Goal: Information Seeking & Learning: Find specific fact

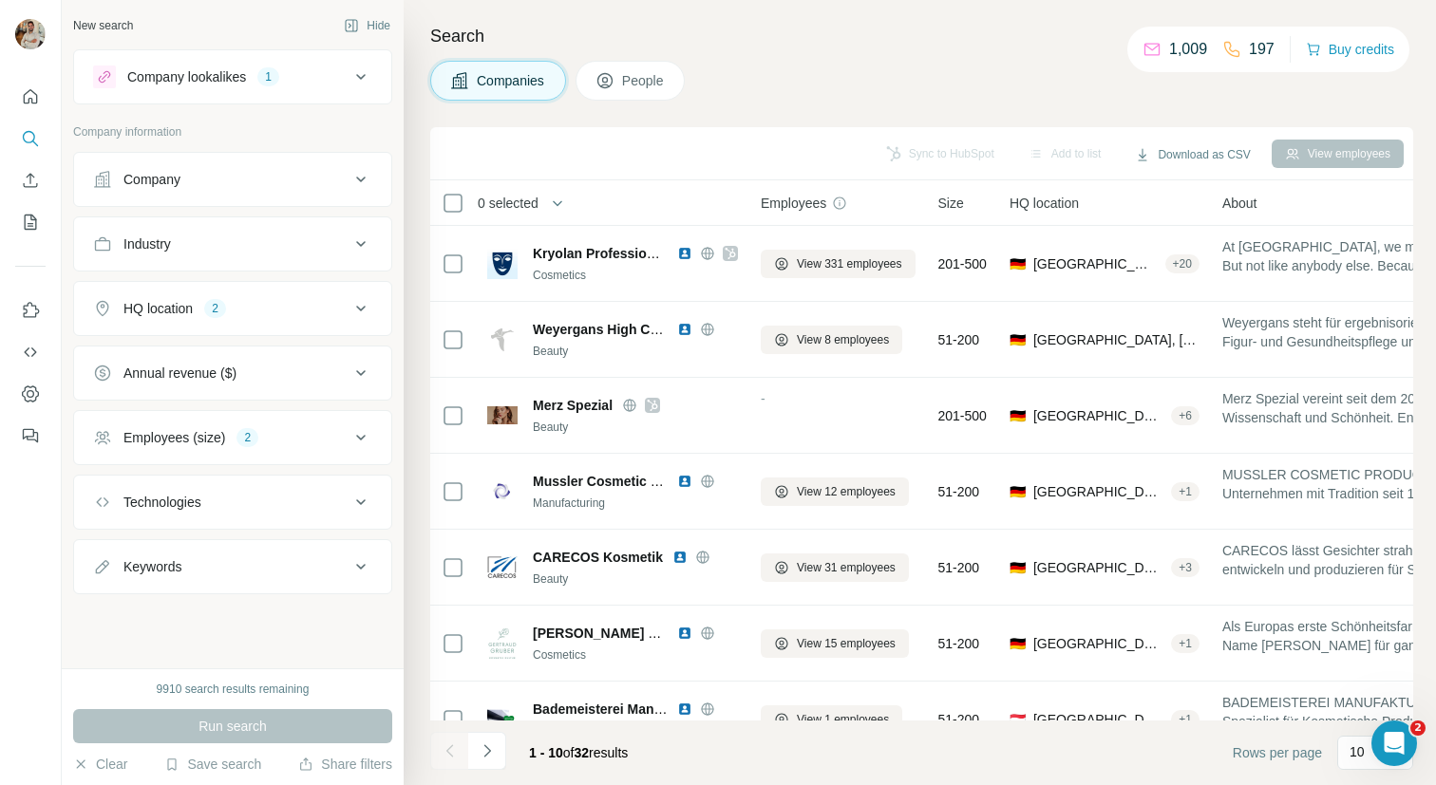
scroll to position [265, 0]
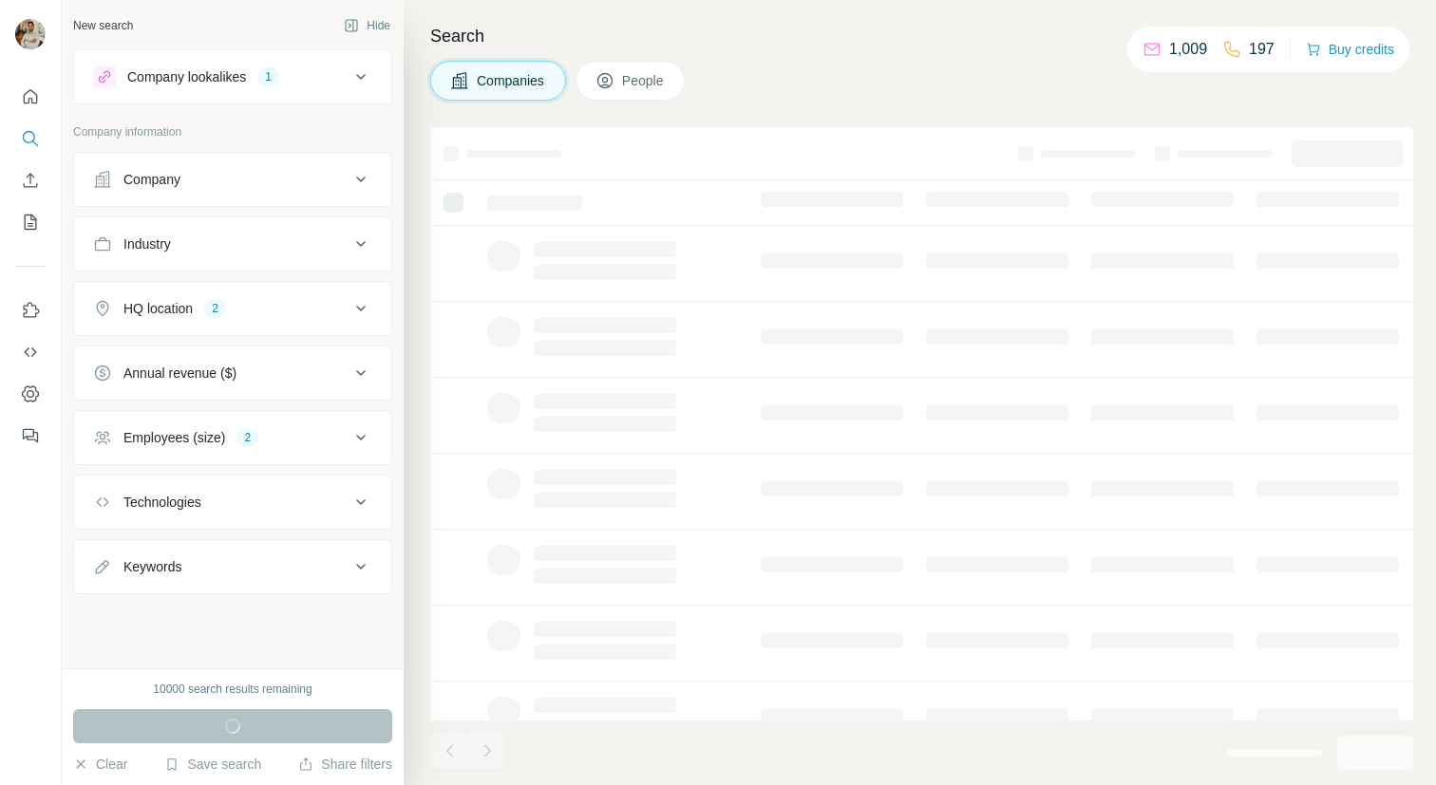
click at [277, 74] on div "1" at bounding box center [268, 76] width 22 height 17
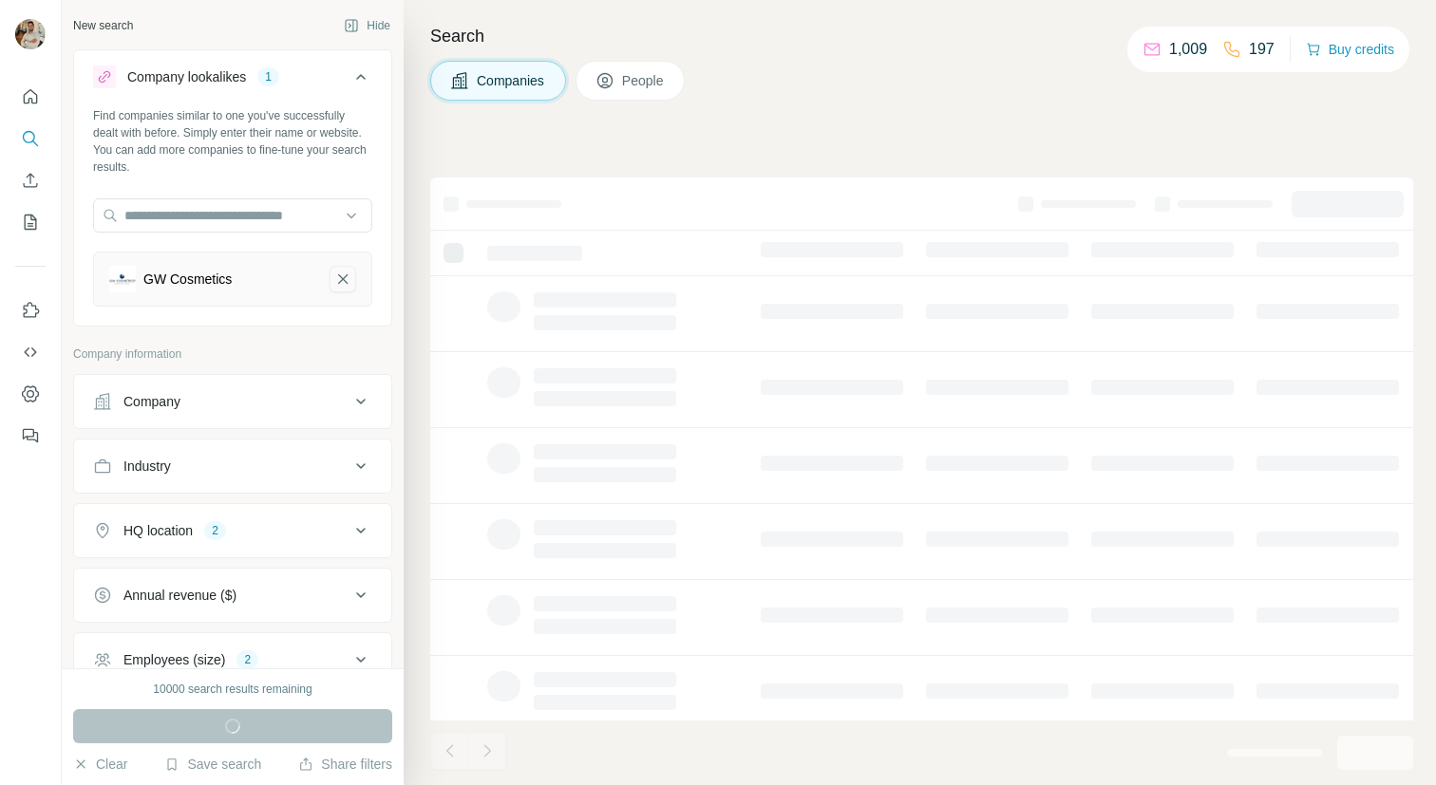
click at [338, 279] on icon "GW Cosmetics-remove-button" at bounding box center [342, 279] width 17 height 19
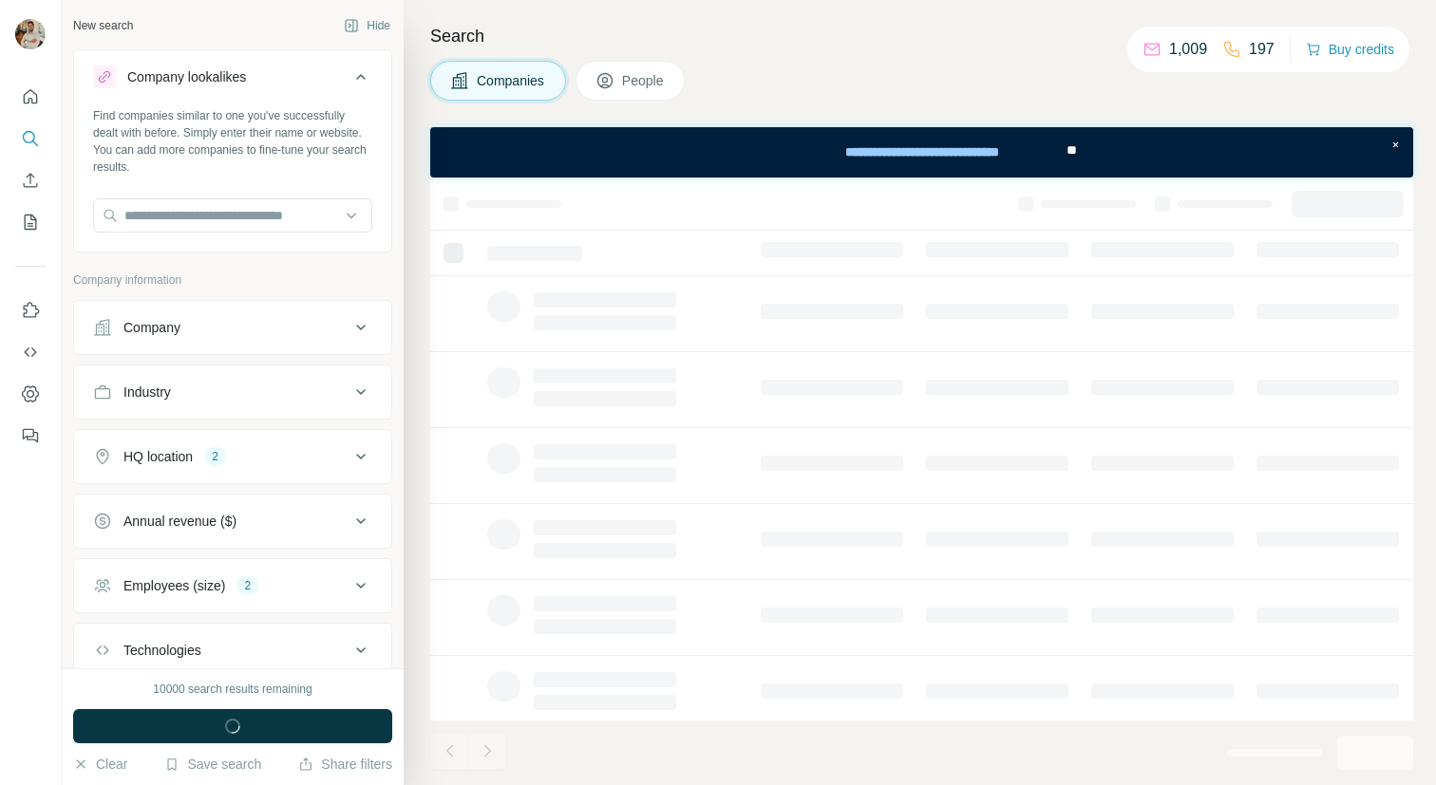
click at [219, 344] on button "Company" at bounding box center [232, 328] width 317 height 46
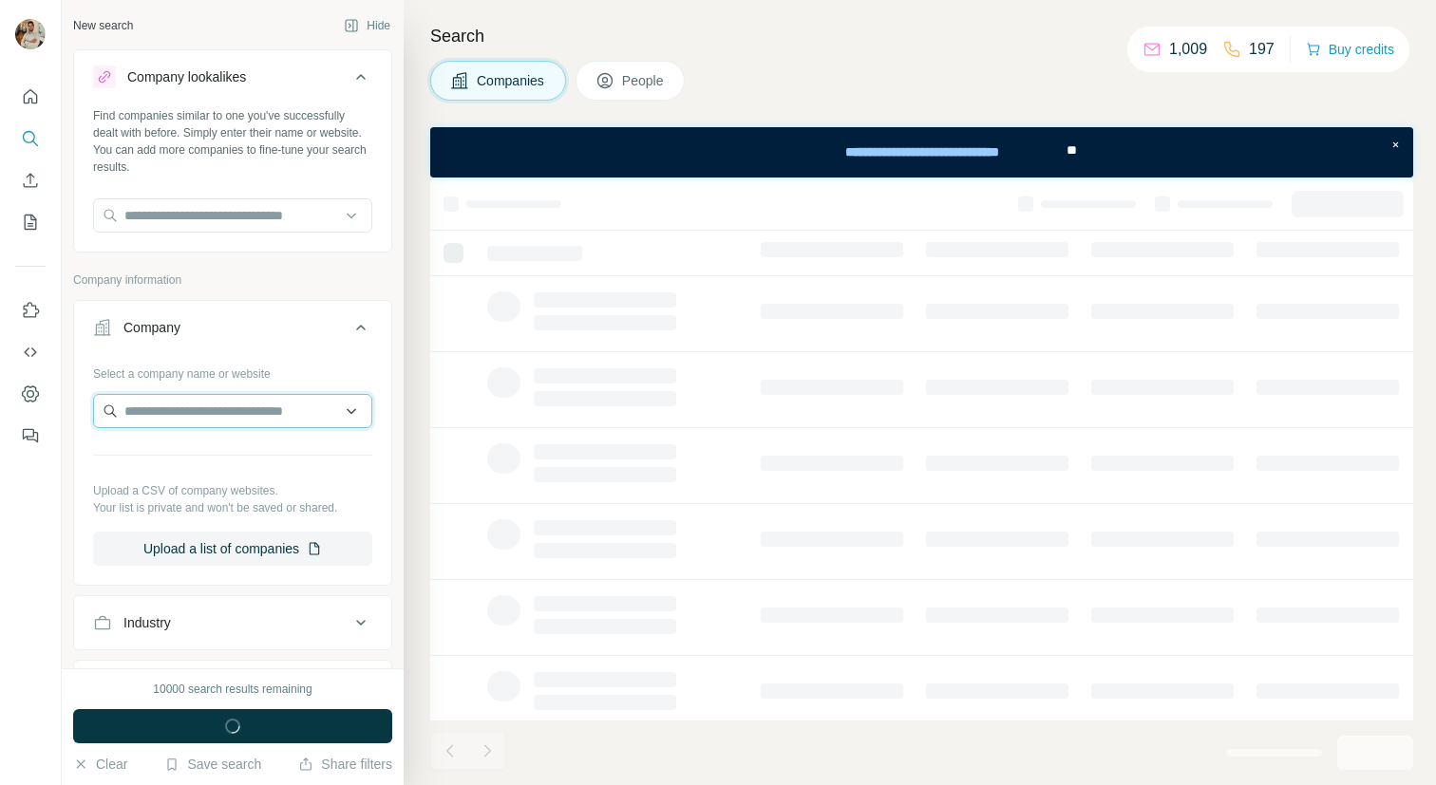
click at [196, 405] on input "text" at bounding box center [232, 411] width 279 height 34
paste input "**********"
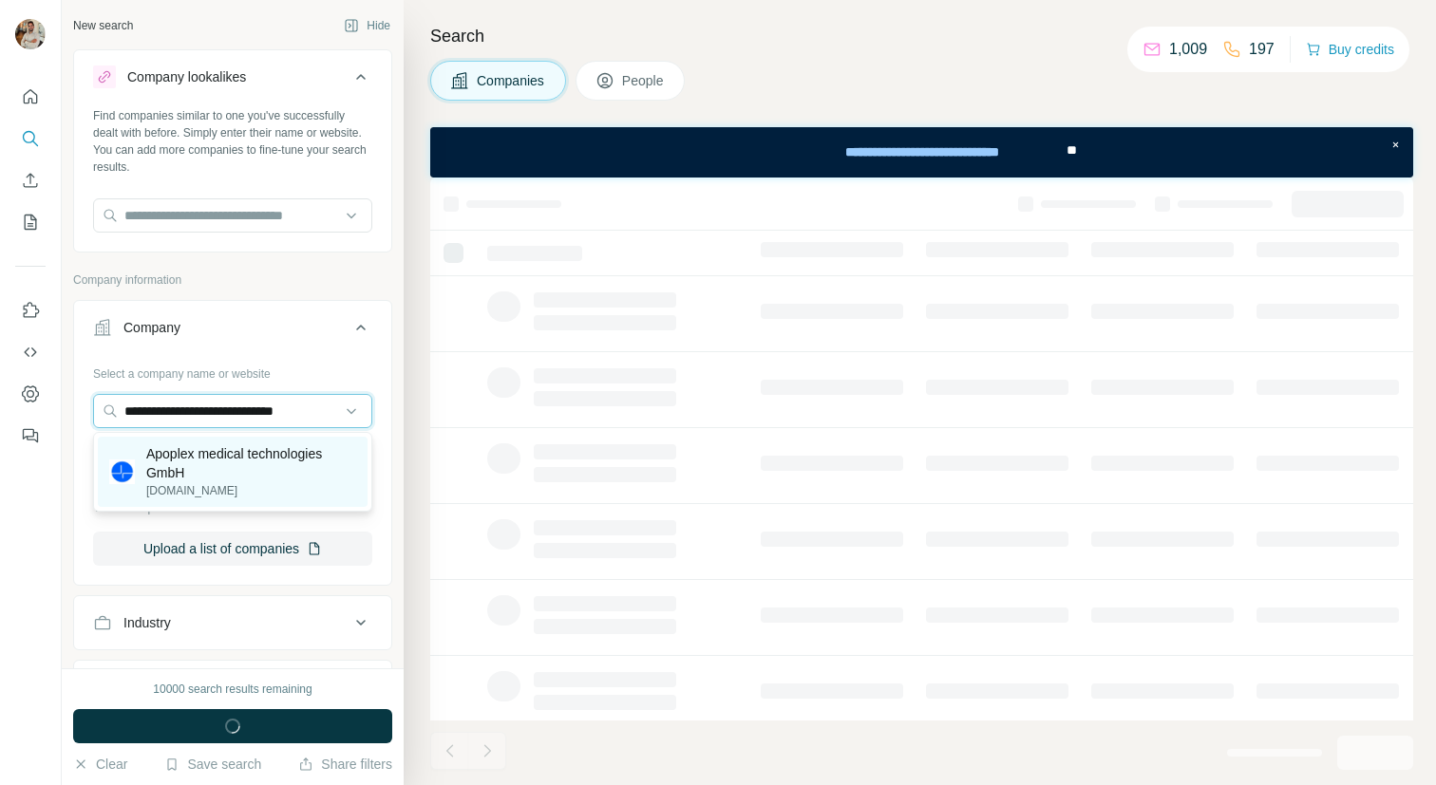
type input "**********"
click at [218, 468] on p "Apoplex medical technologies GmbH" at bounding box center [251, 463] width 210 height 38
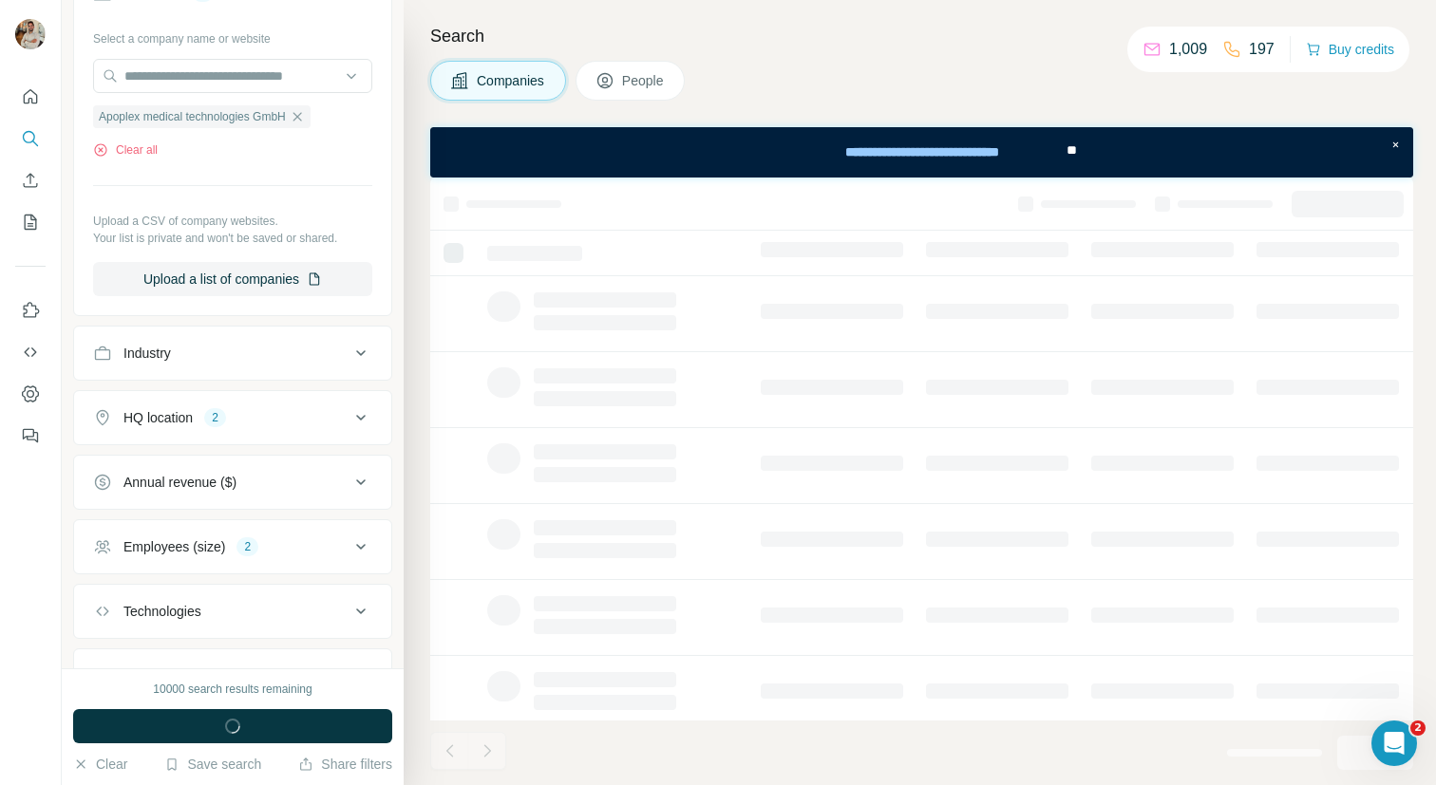
scroll to position [380, 0]
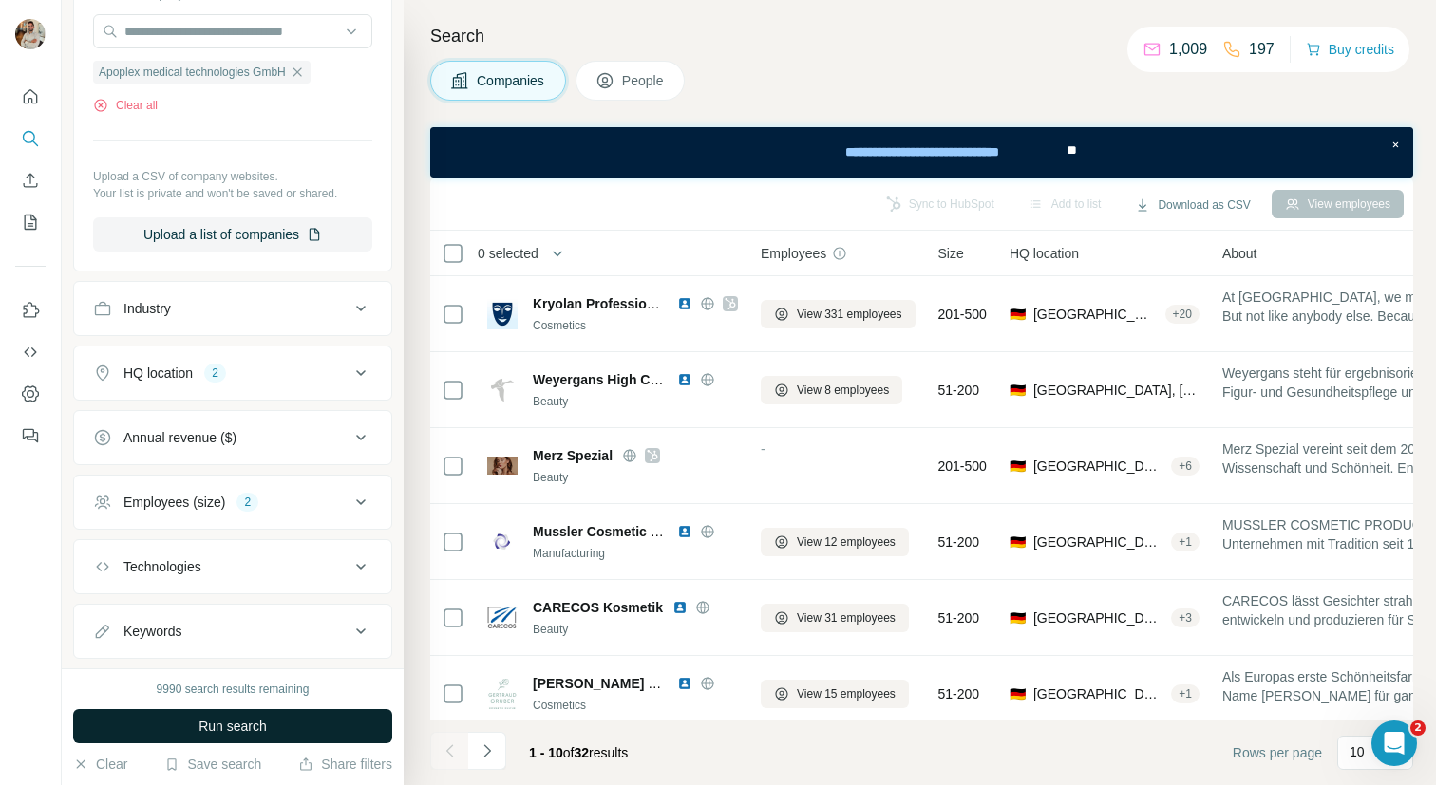
click at [316, 722] on button "Run search" at bounding box center [232, 726] width 319 height 34
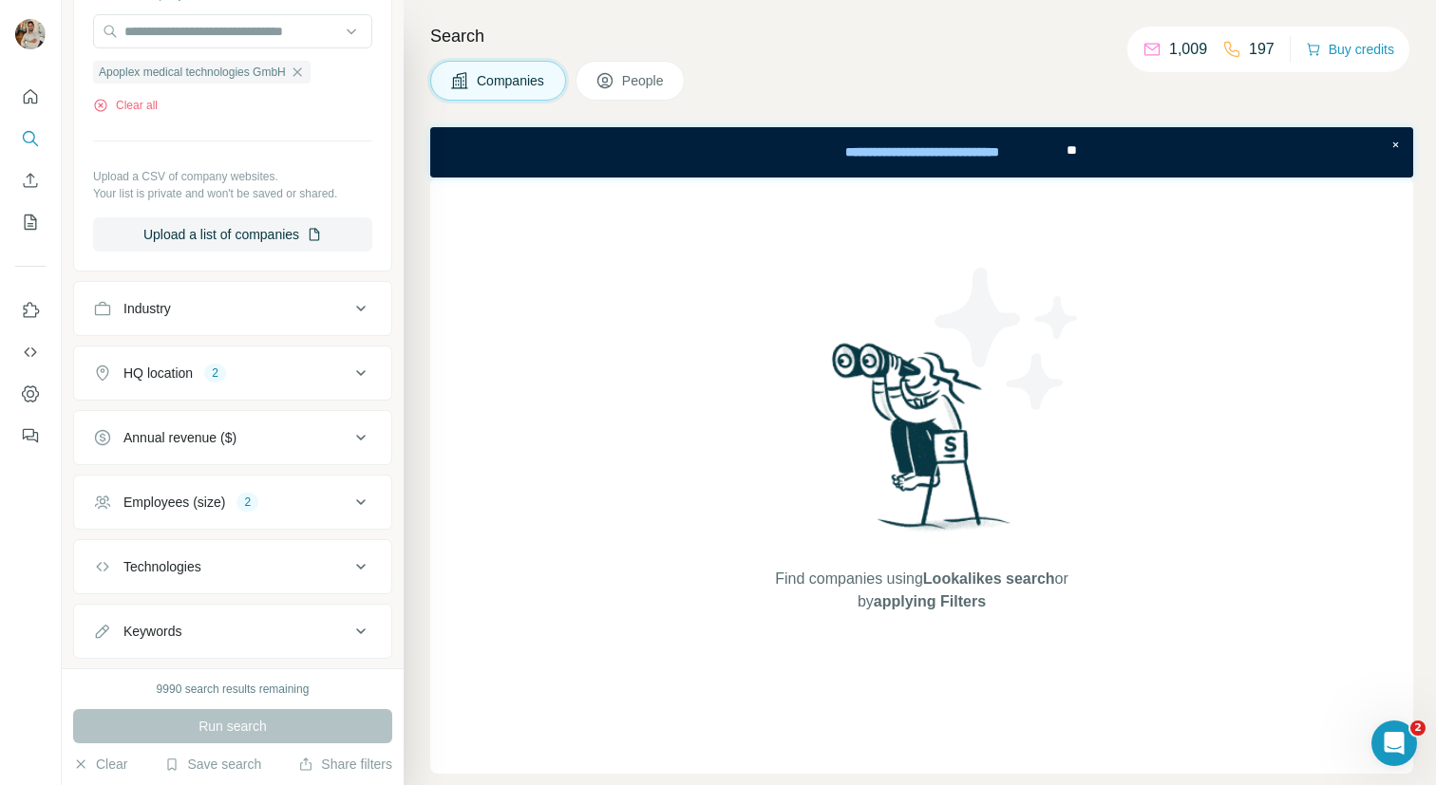
click at [261, 367] on div "HQ location 2" at bounding box center [221, 373] width 256 height 19
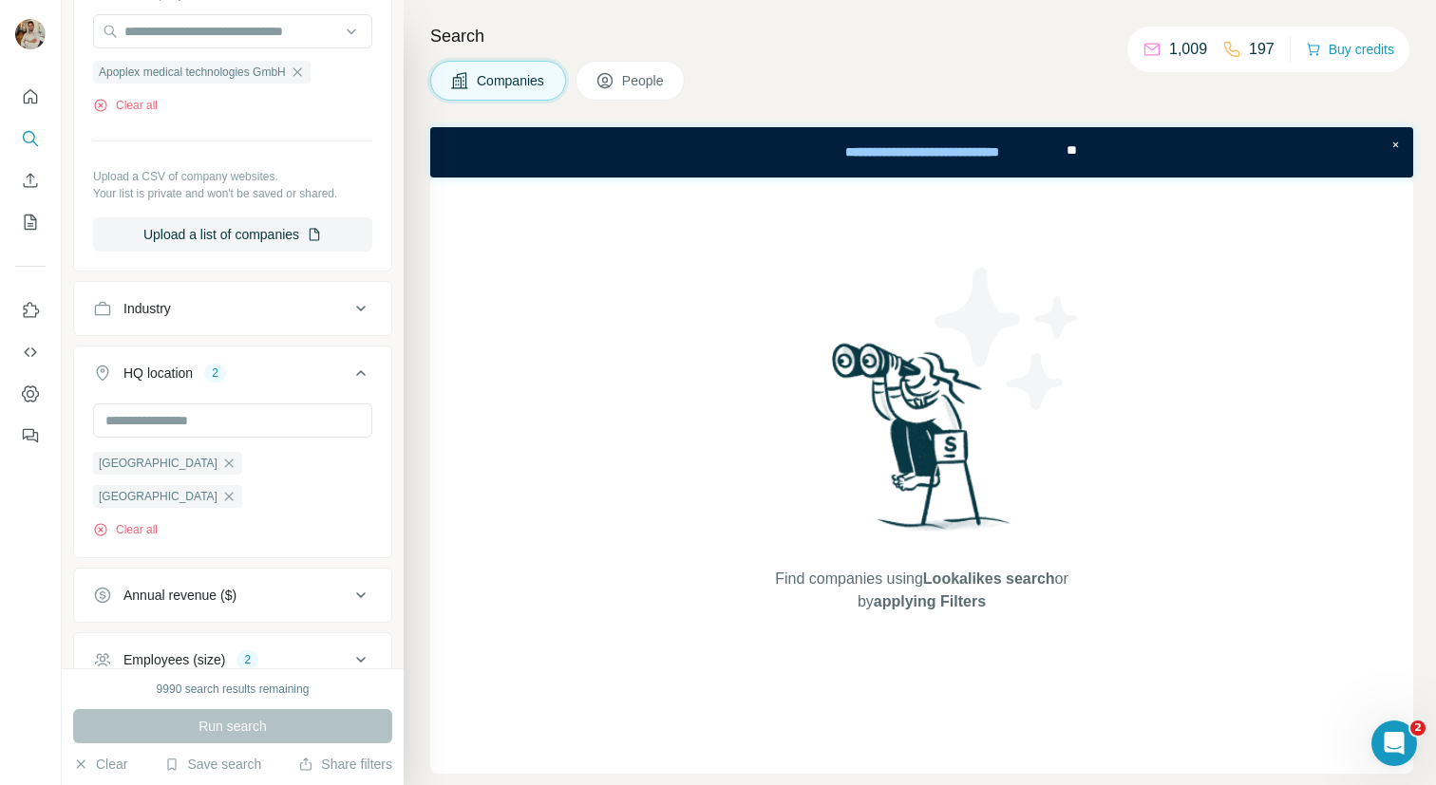
click at [261, 367] on div "HQ location 2" at bounding box center [221, 373] width 256 height 19
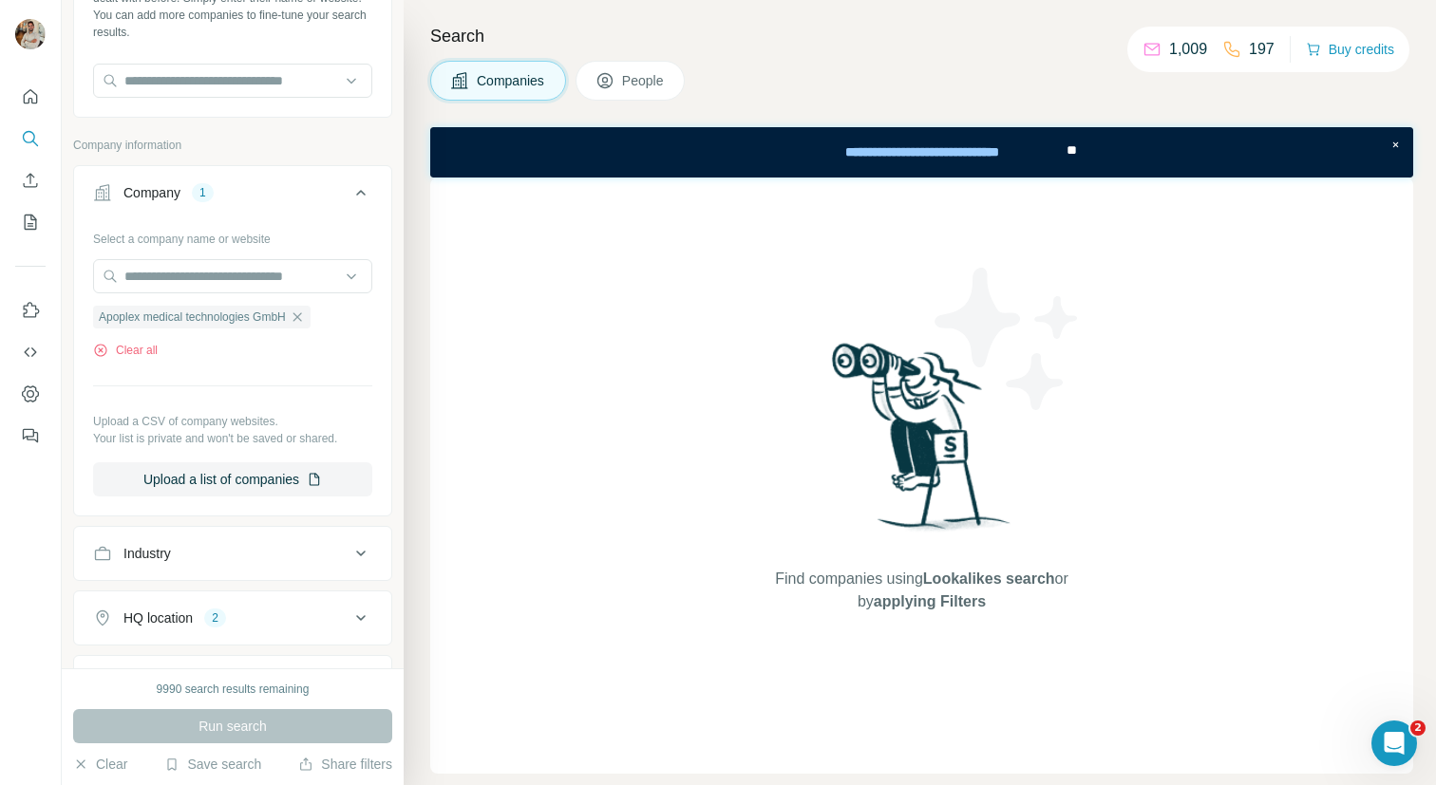
scroll to position [423, 0]
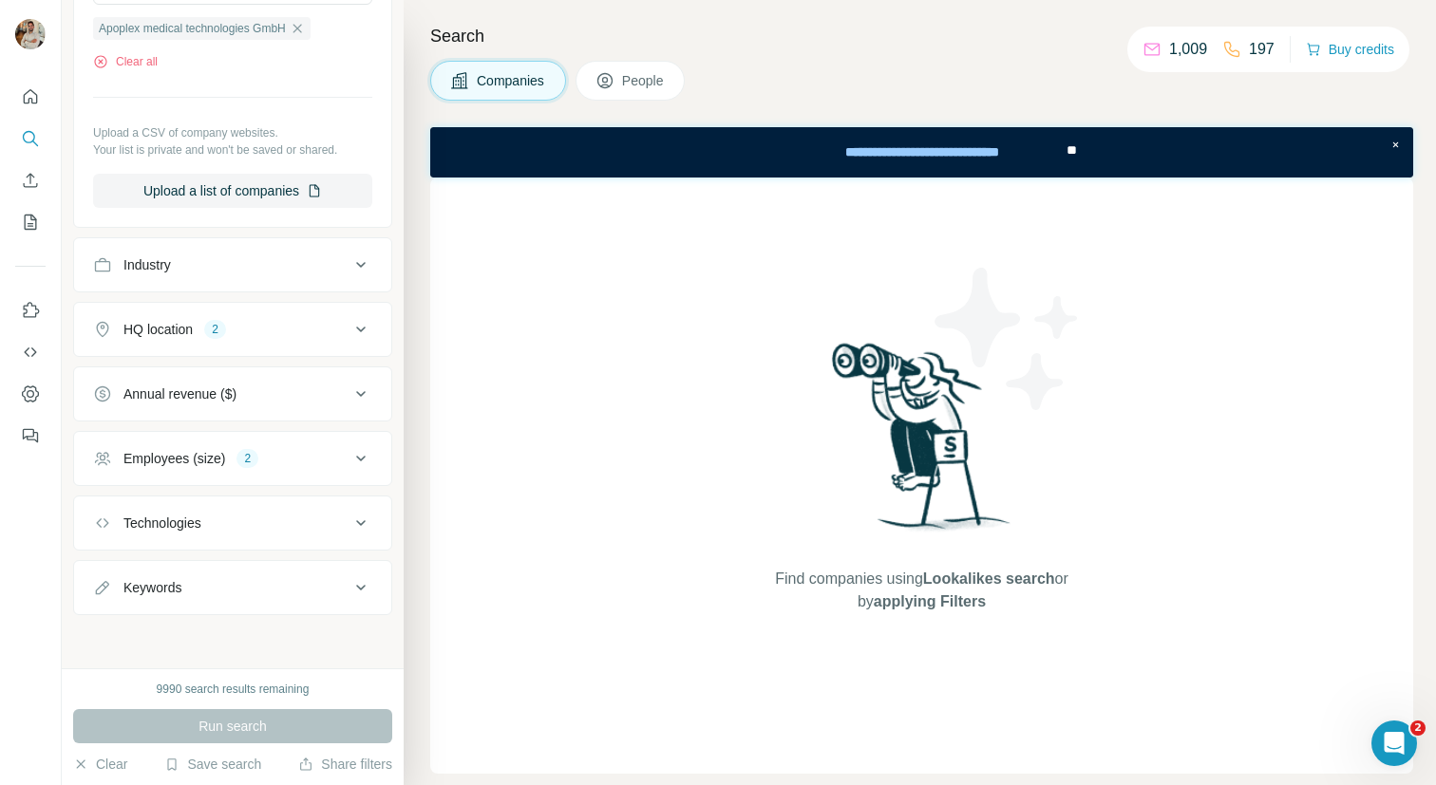
click at [283, 439] on button "Employees (size) 2" at bounding box center [232, 459] width 317 height 46
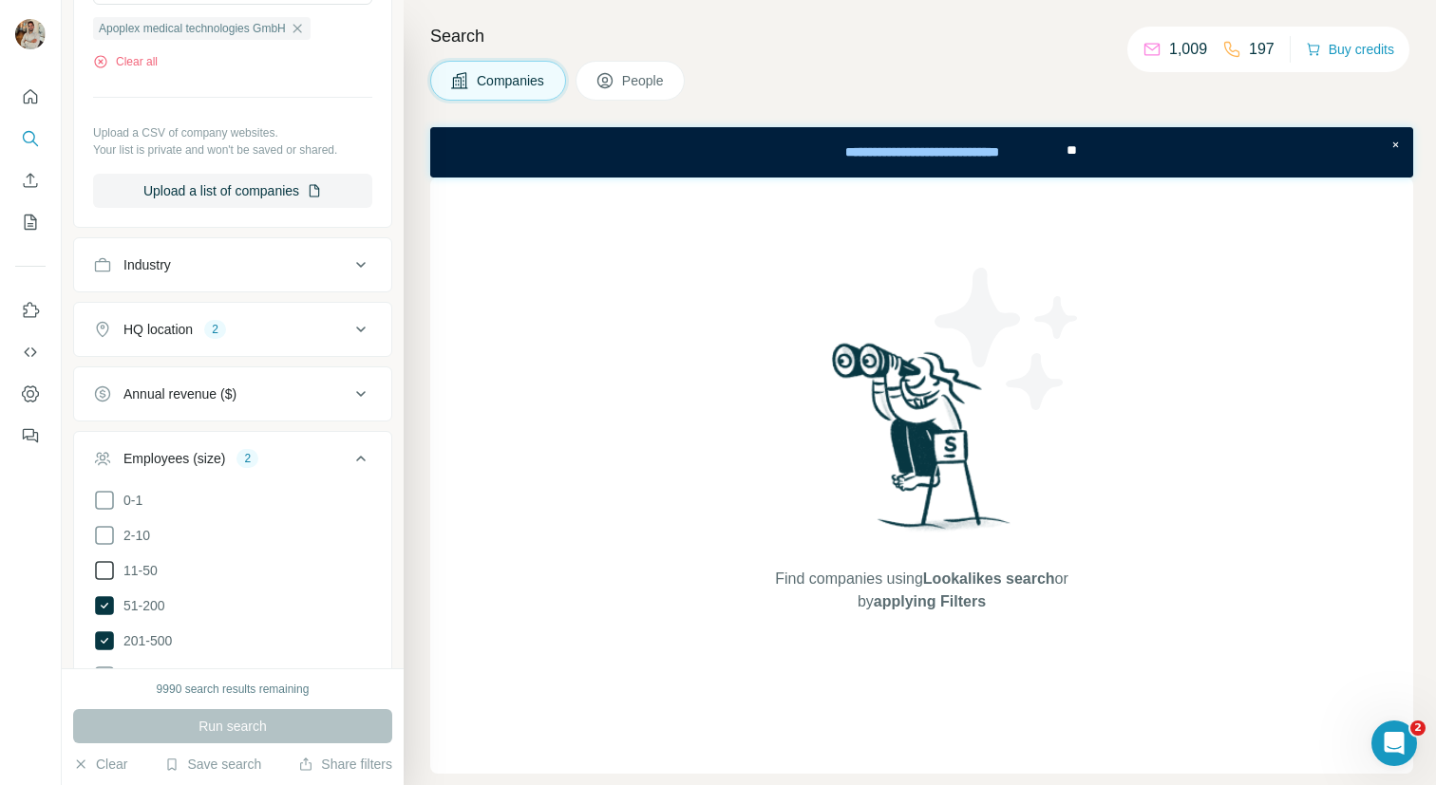
click at [144, 567] on span "11-50" at bounding box center [137, 570] width 42 height 19
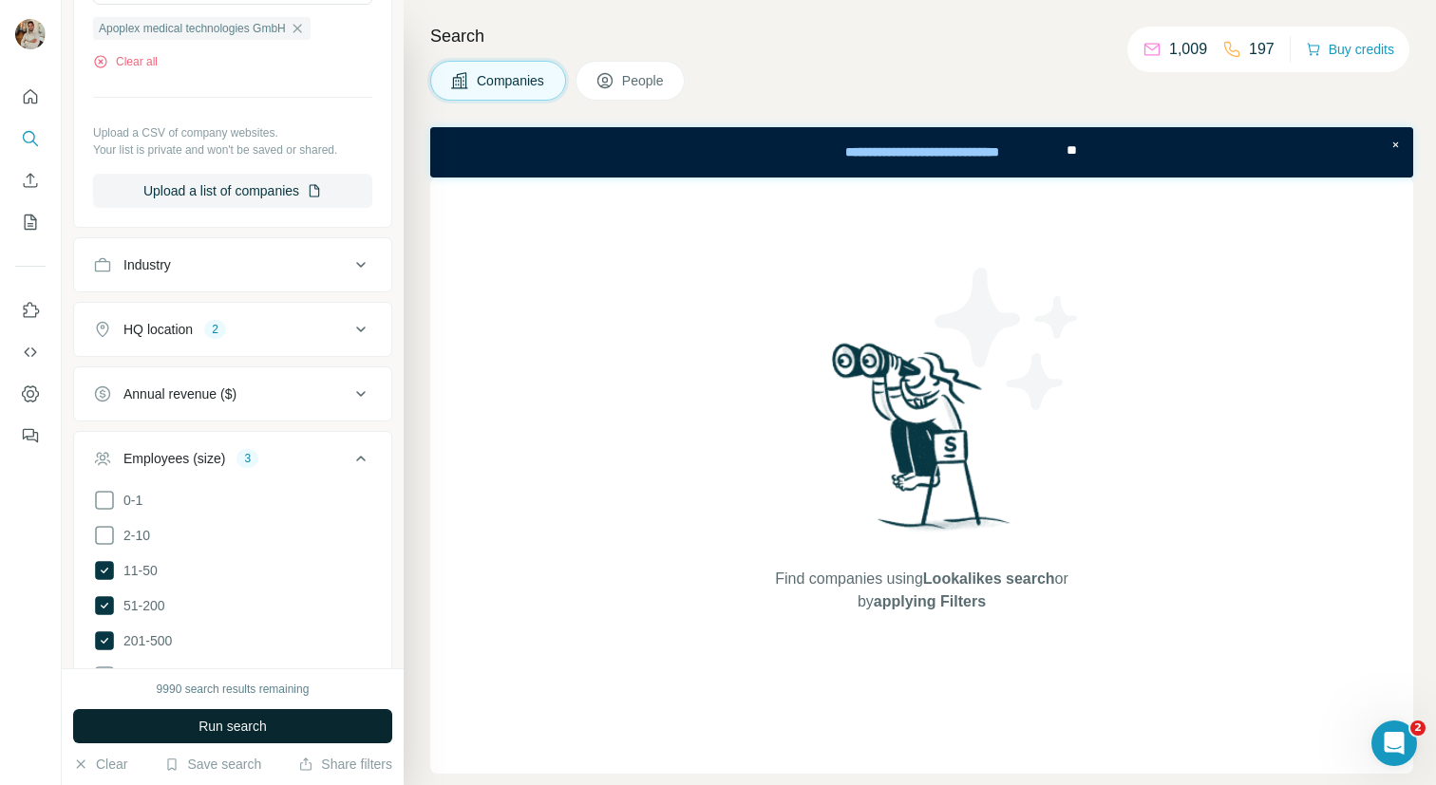
click at [239, 737] on button "Run search" at bounding box center [232, 726] width 319 height 34
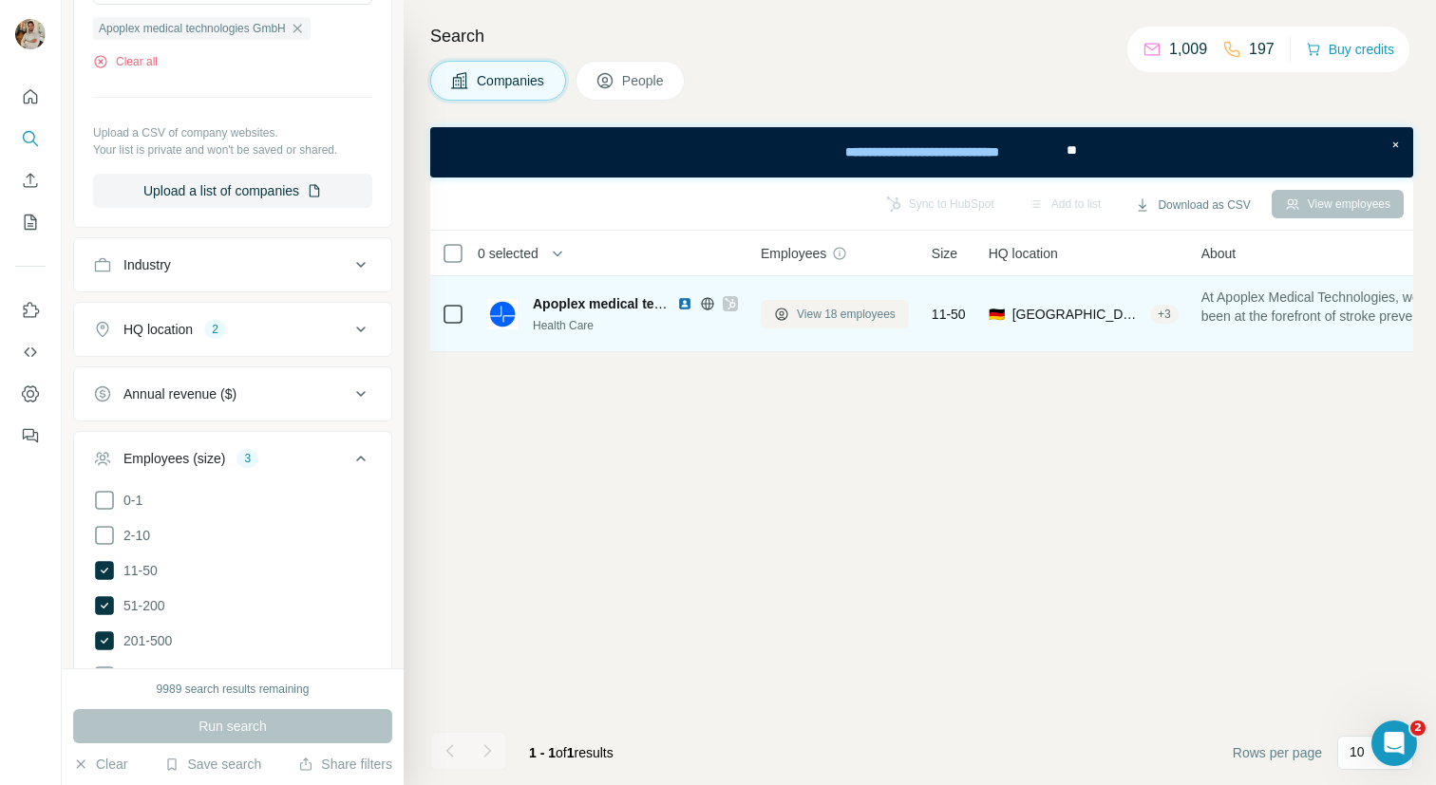
click at [864, 317] on span "View 18 employees" at bounding box center [846, 314] width 99 height 17
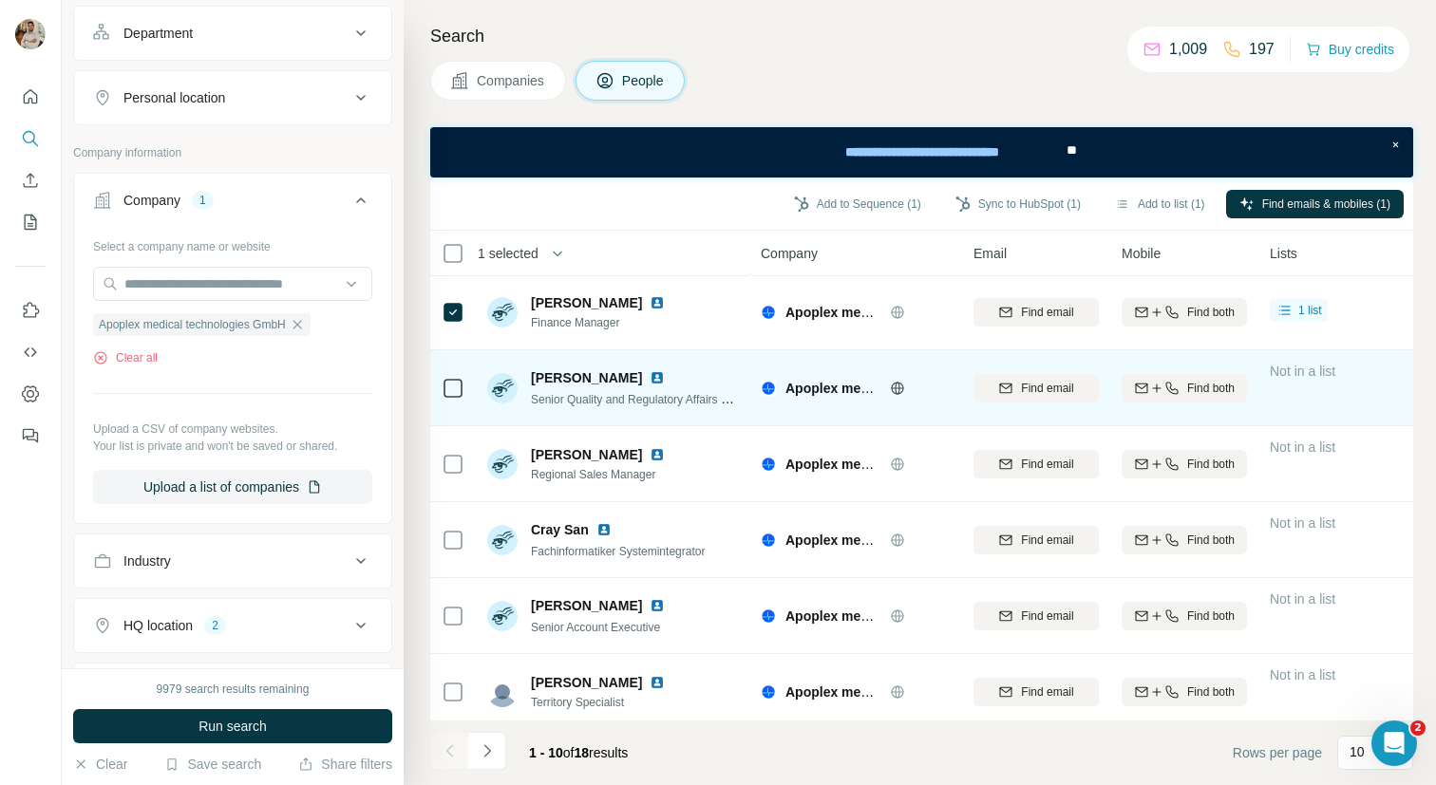
scroll to position [315, 0]
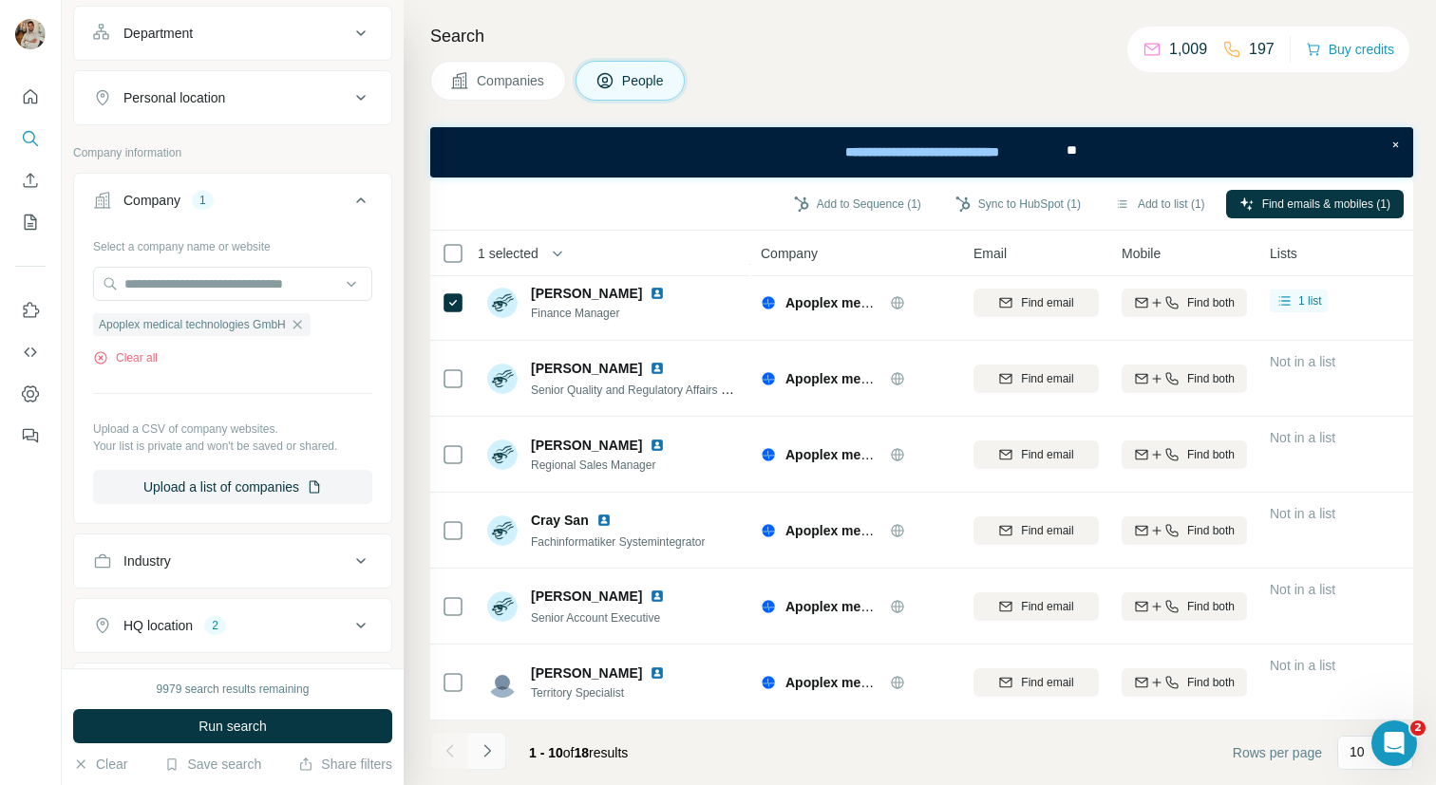
click at [480, 744] on icon "Navigate to next page" at bounding box center [487, 750] width 19 height 19
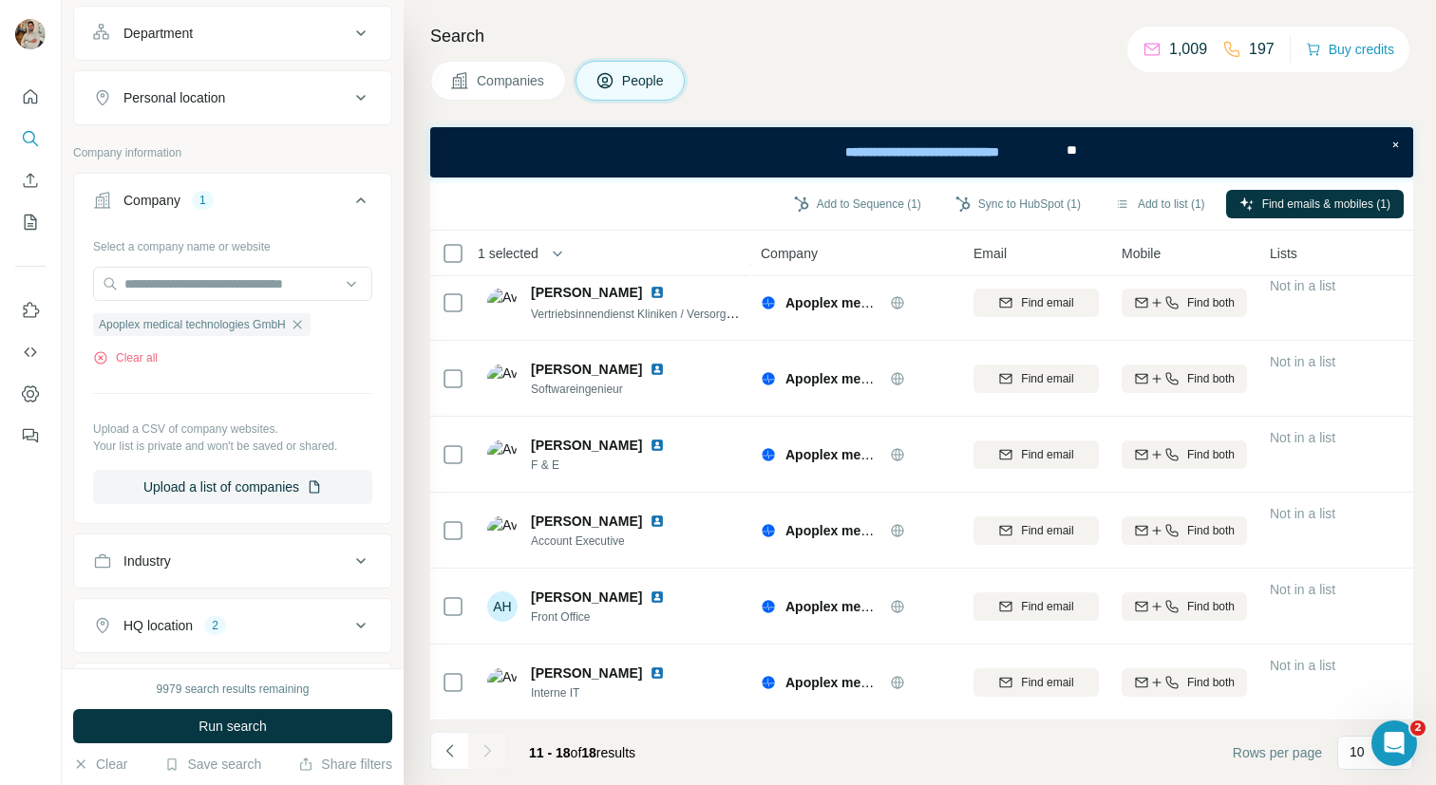
scroll to position [163, 0]
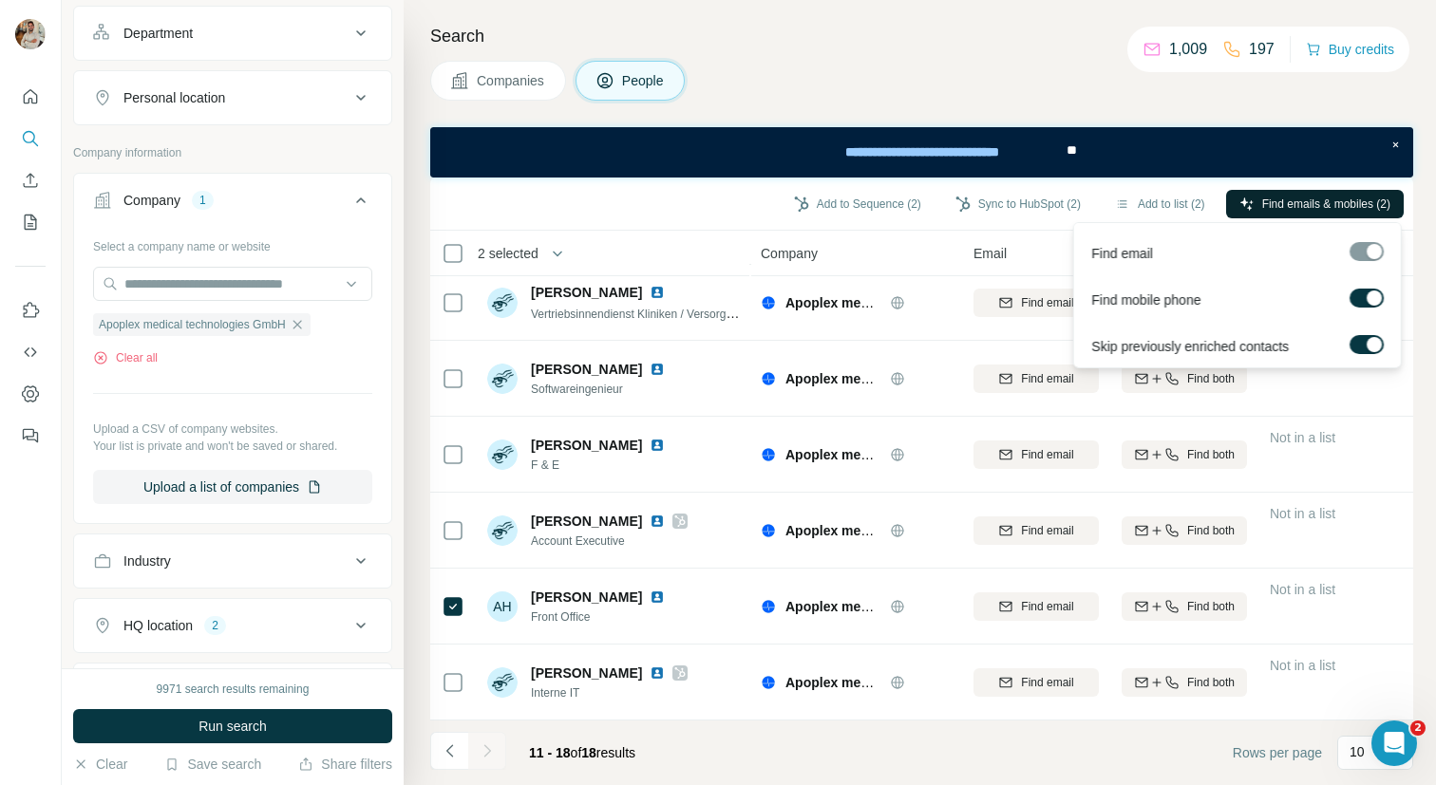
click at [1293, 204] on span "Find emails & mobiles (2)" at bounding box center [1326, 204] width 128 height 17
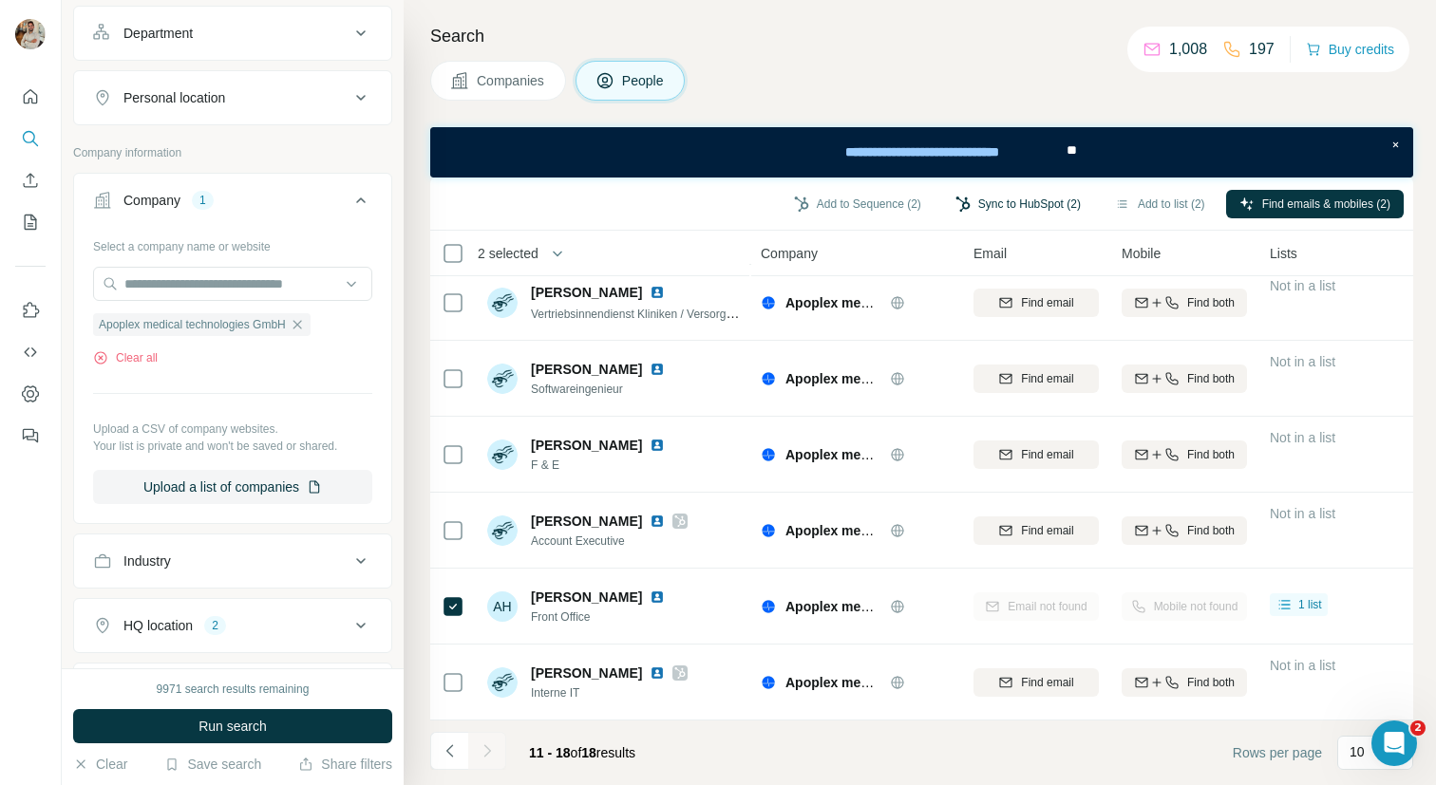
click at [1007, 201] on button "Sync to HubSpot (2)" at bounding box center [1018, 204] width 152 height 28
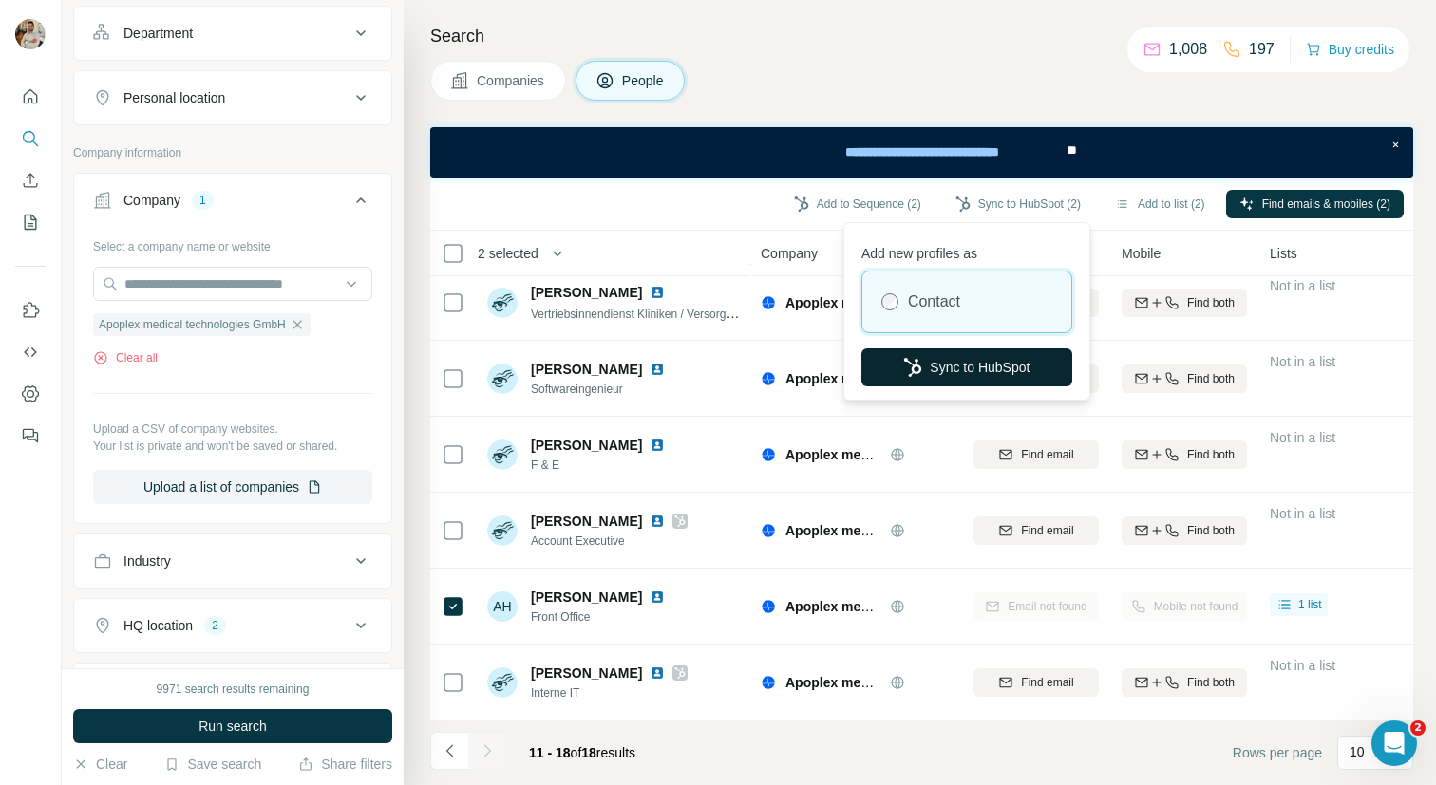
click at [1002, 374] on button "Sync to HubSpot" at bounding box center [966, 367] width 211 height 38
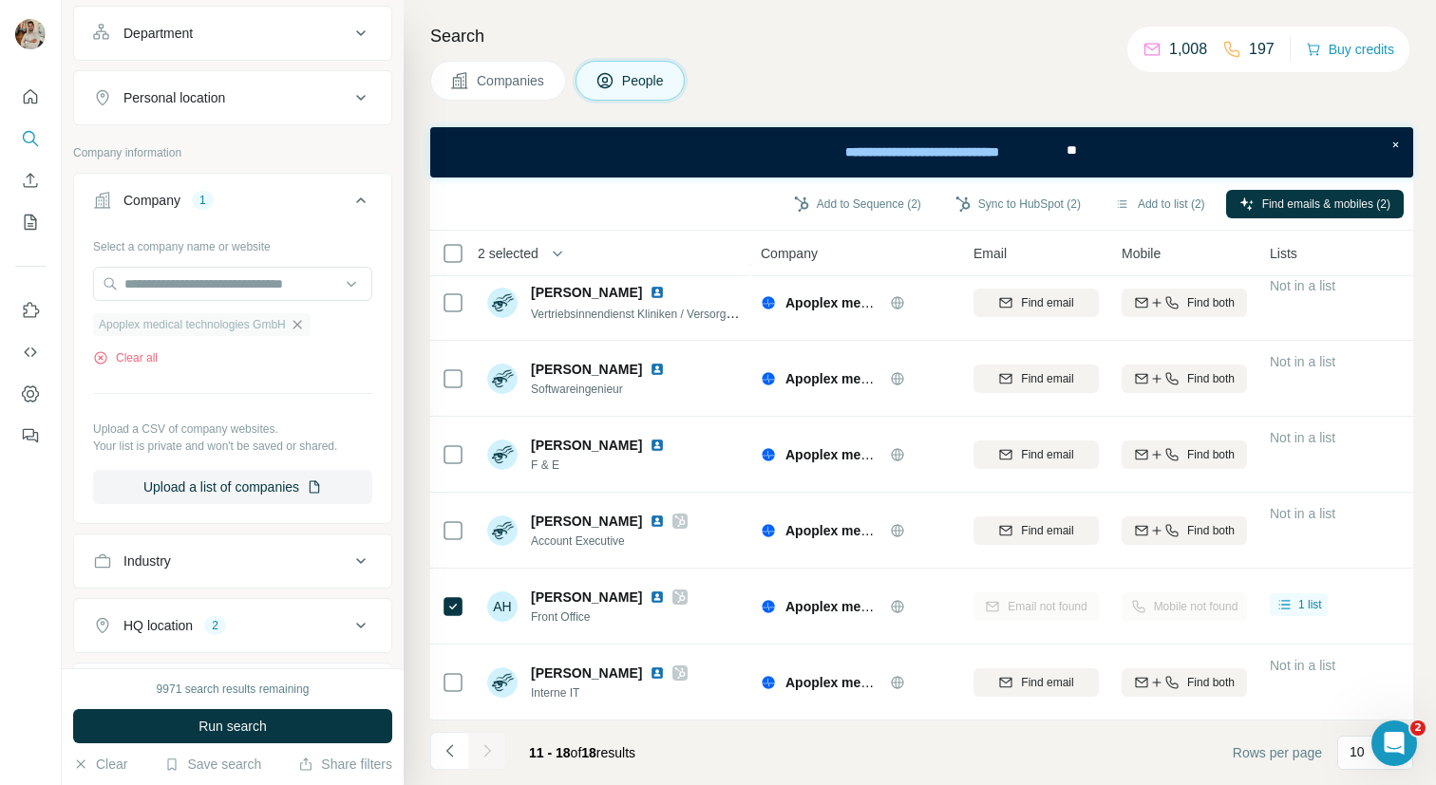
click at [305, 323] on icon "button" at bounding box center [297, 324] width 15 height 15
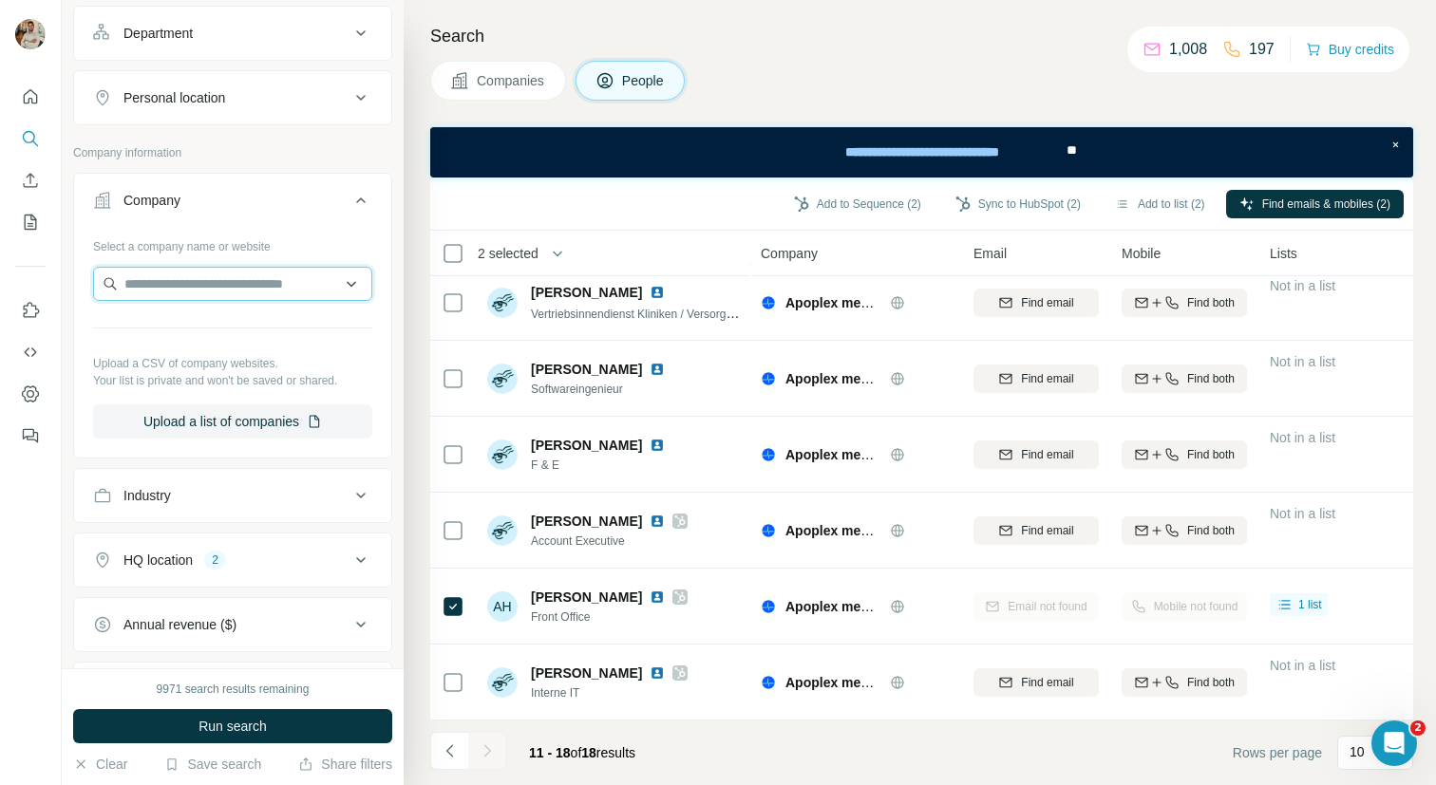
click at [242, 295] on input "text" at bounding box center [232, 284] width 279 height 34
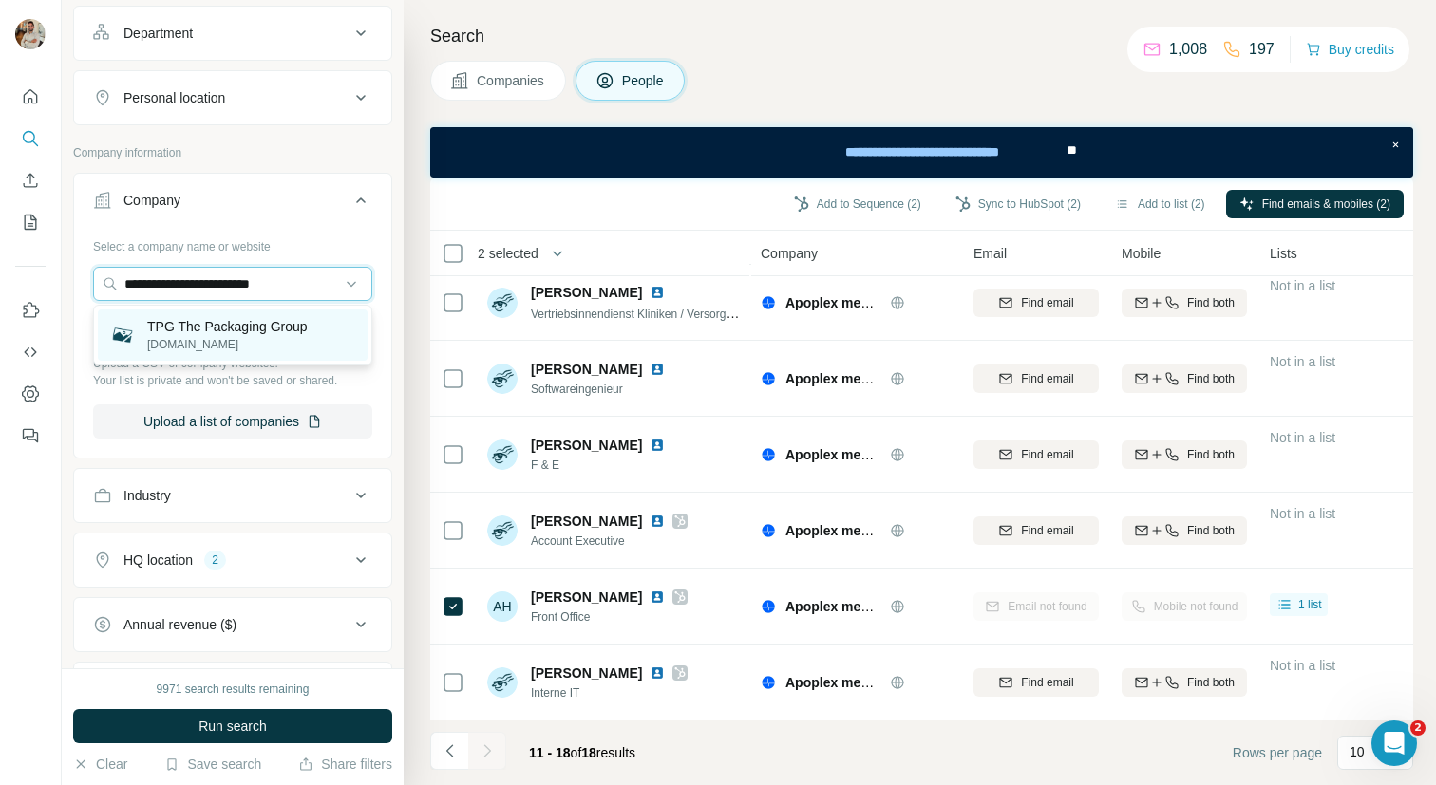
type input "**********"
click at [270, 336] on p "tpg-packaging.com" at bounding box center [227, 344] width 160 height 17
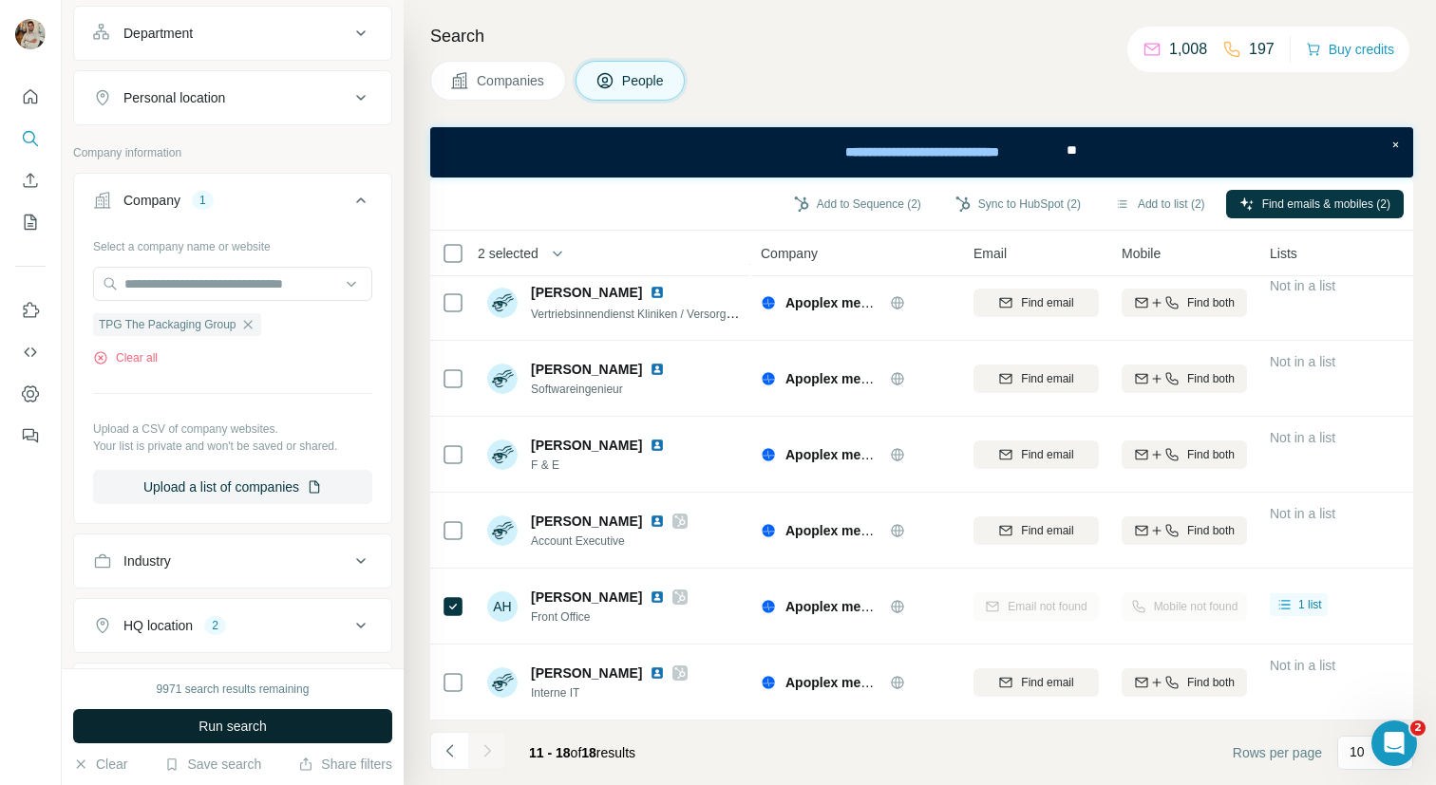
click at [249, 720] on span "Run search" at bounding box center [232, 726] width 68 height 19
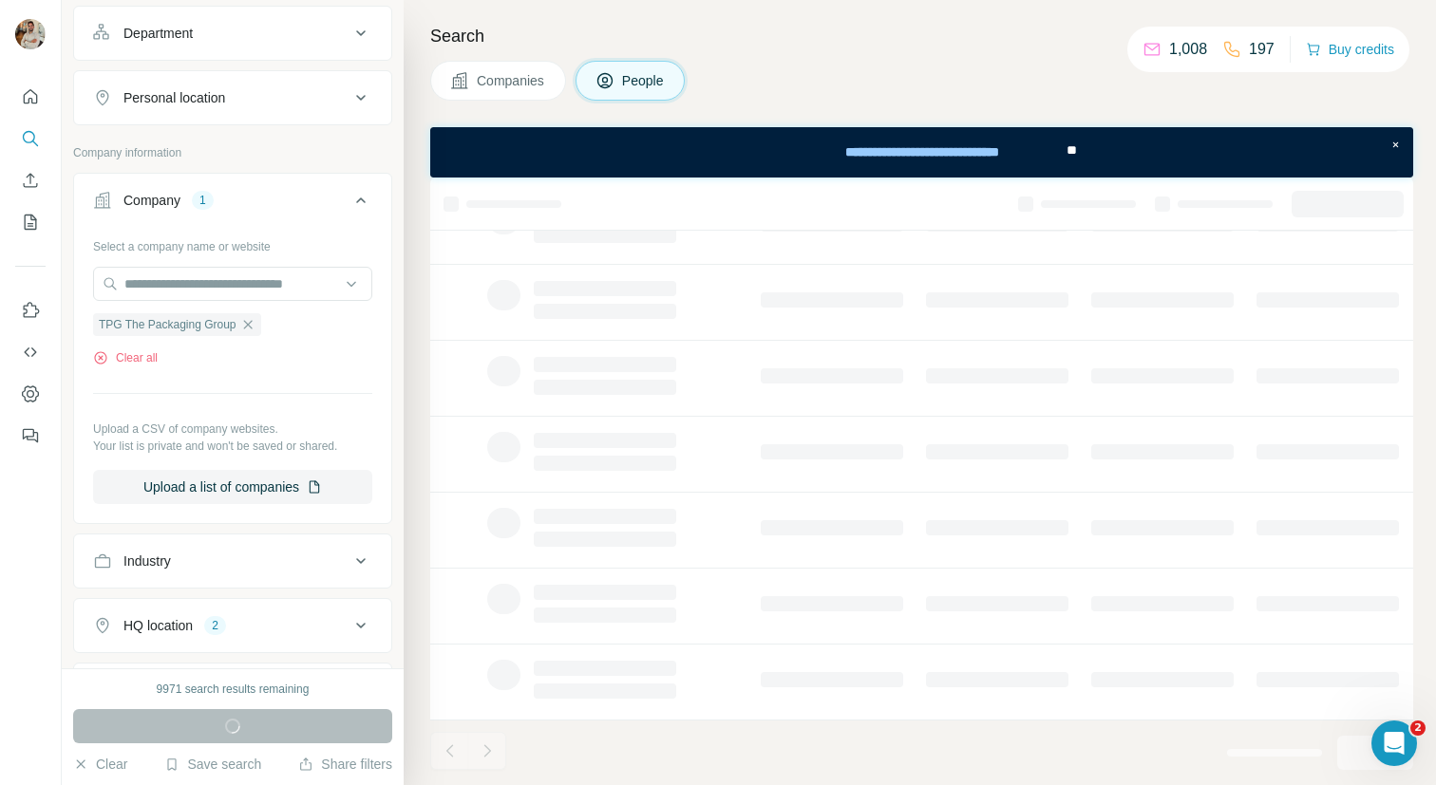
click at [530, 77] on span "Companies" at bounding box center [511, 80] width 69 height 19
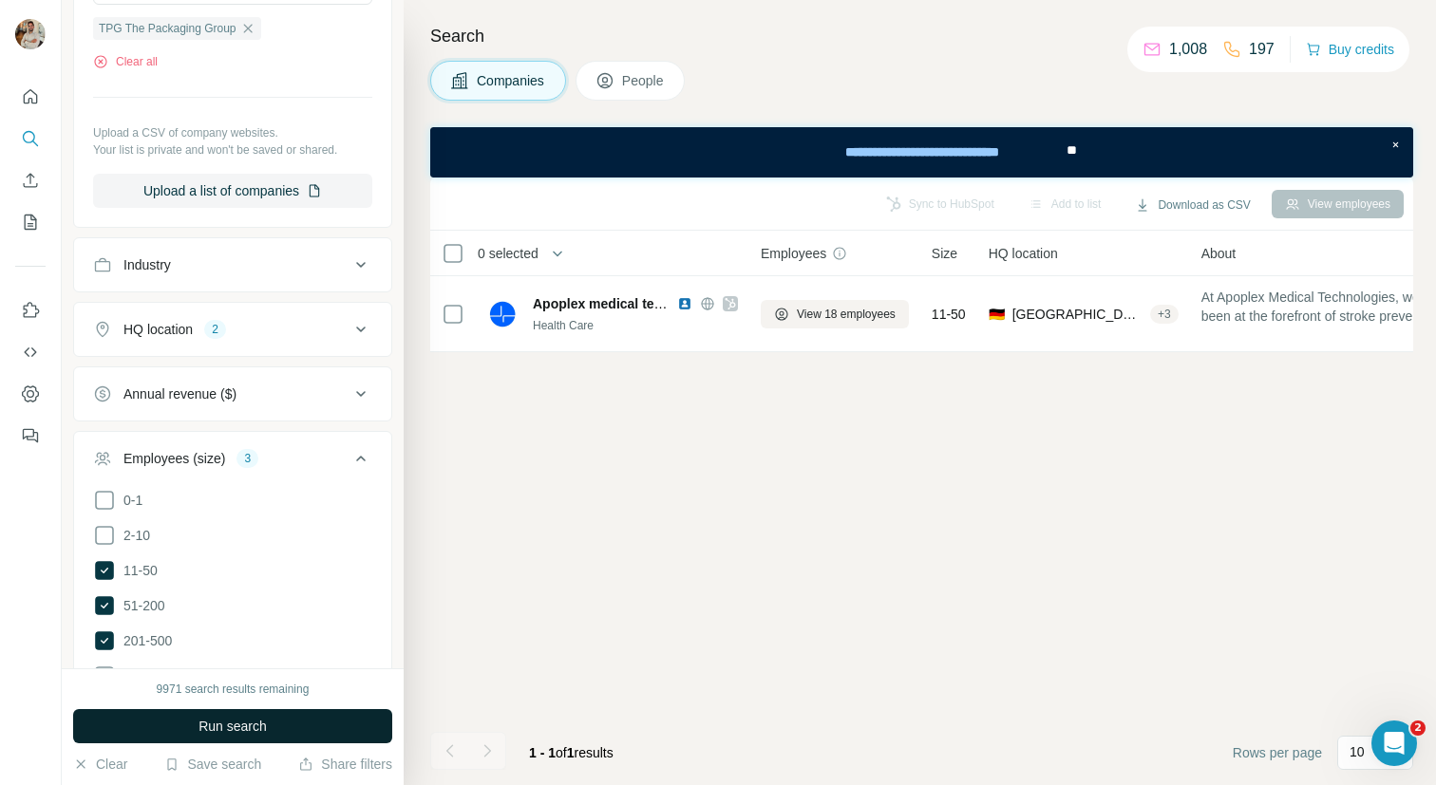
click at [326, 731] on button "Run search" at bounding box center [232, 726] width 319 height 34
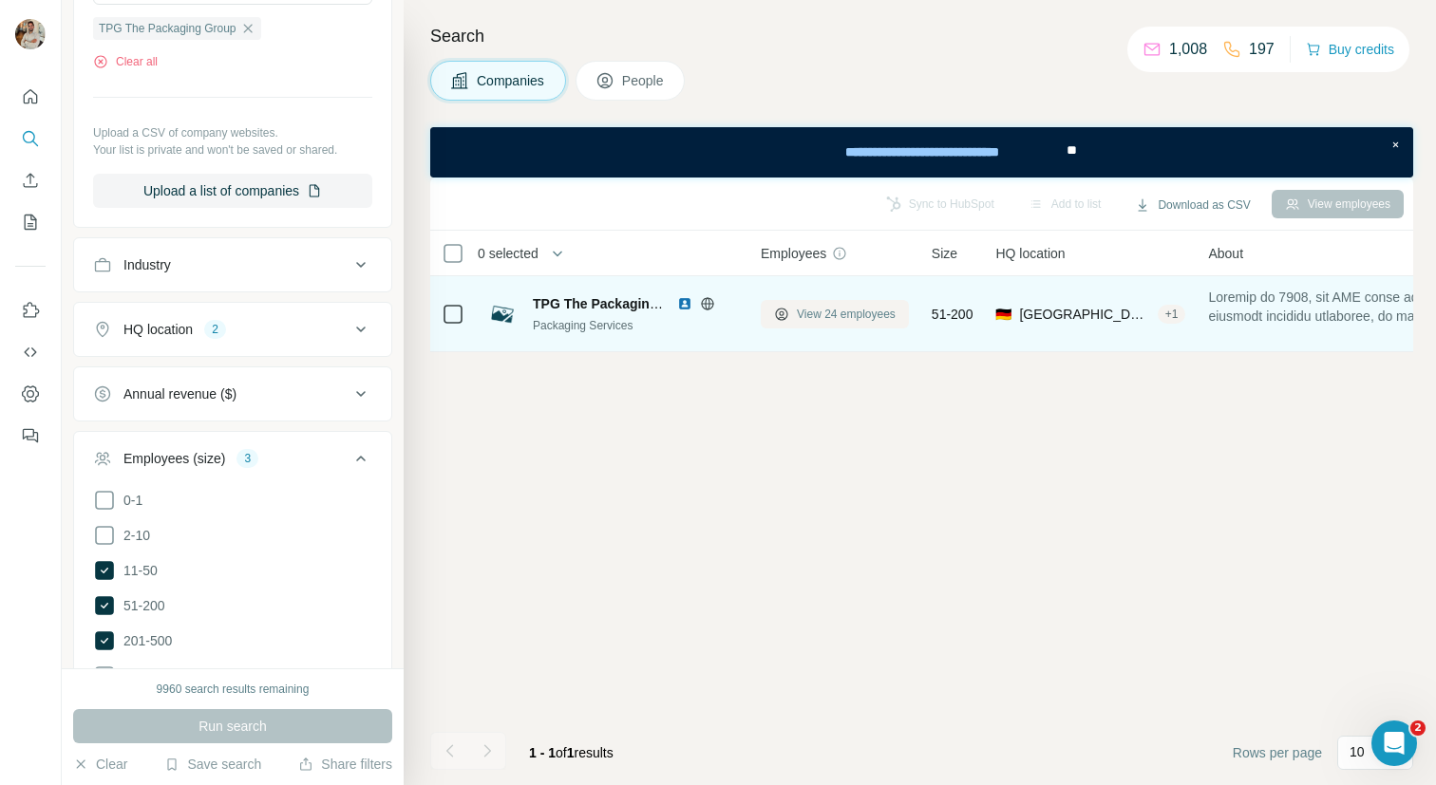
click at [862, 321] on span "View 24 employees" at bounding box center [846, 314] width 99 height 17
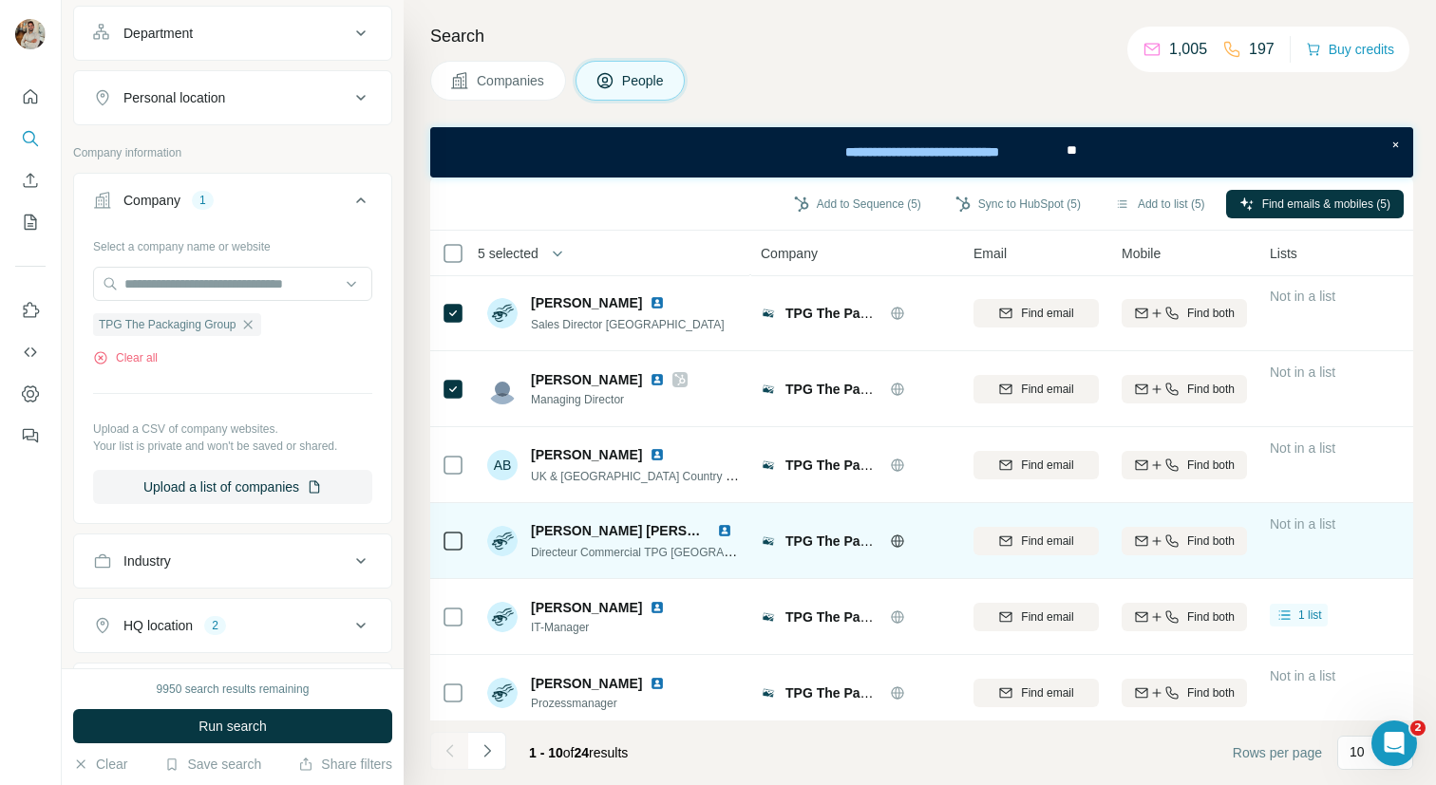
scroll to position [315, 0]
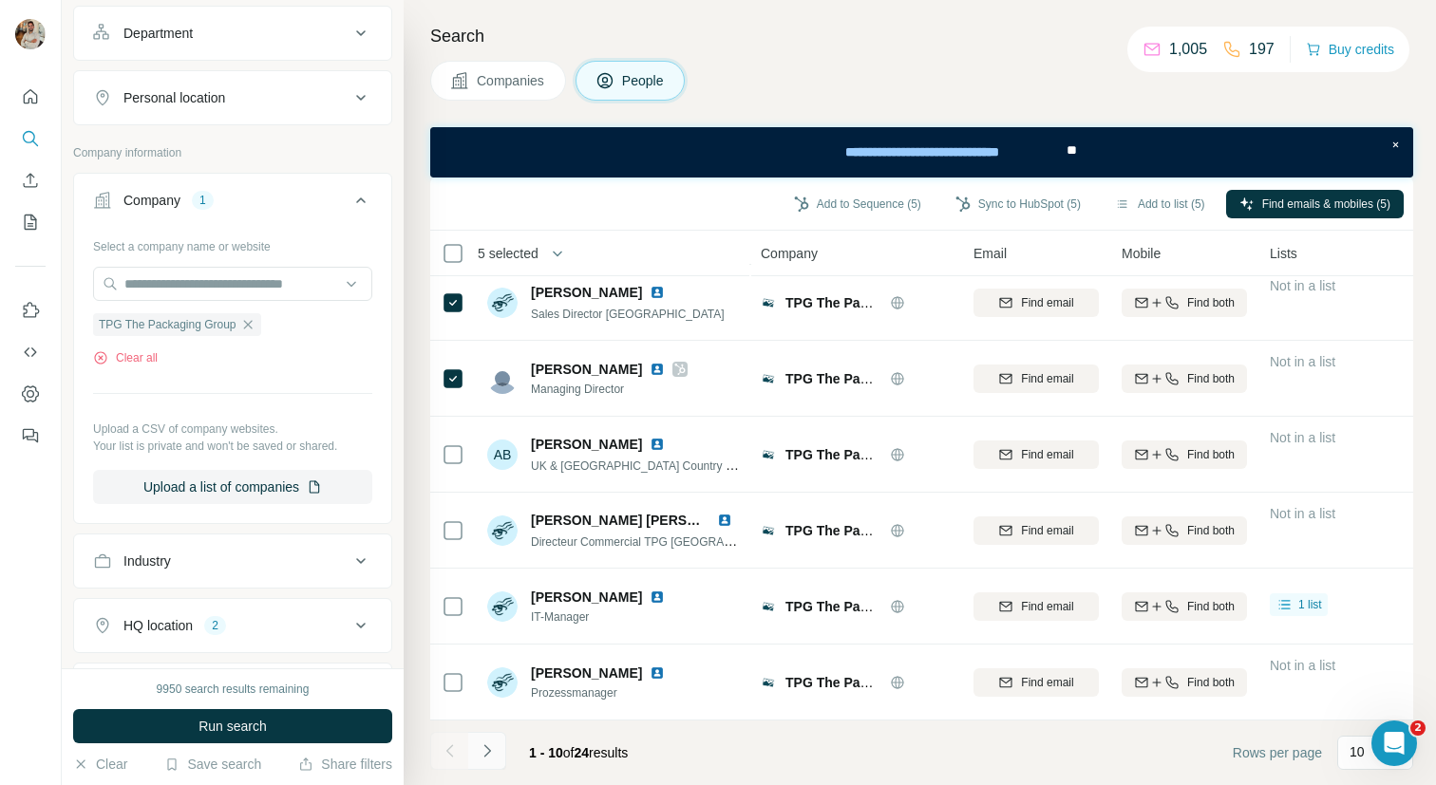
click at [490, 755] on icon "Navigate to next page" at bounding box center [487, 750] width 19 height 19
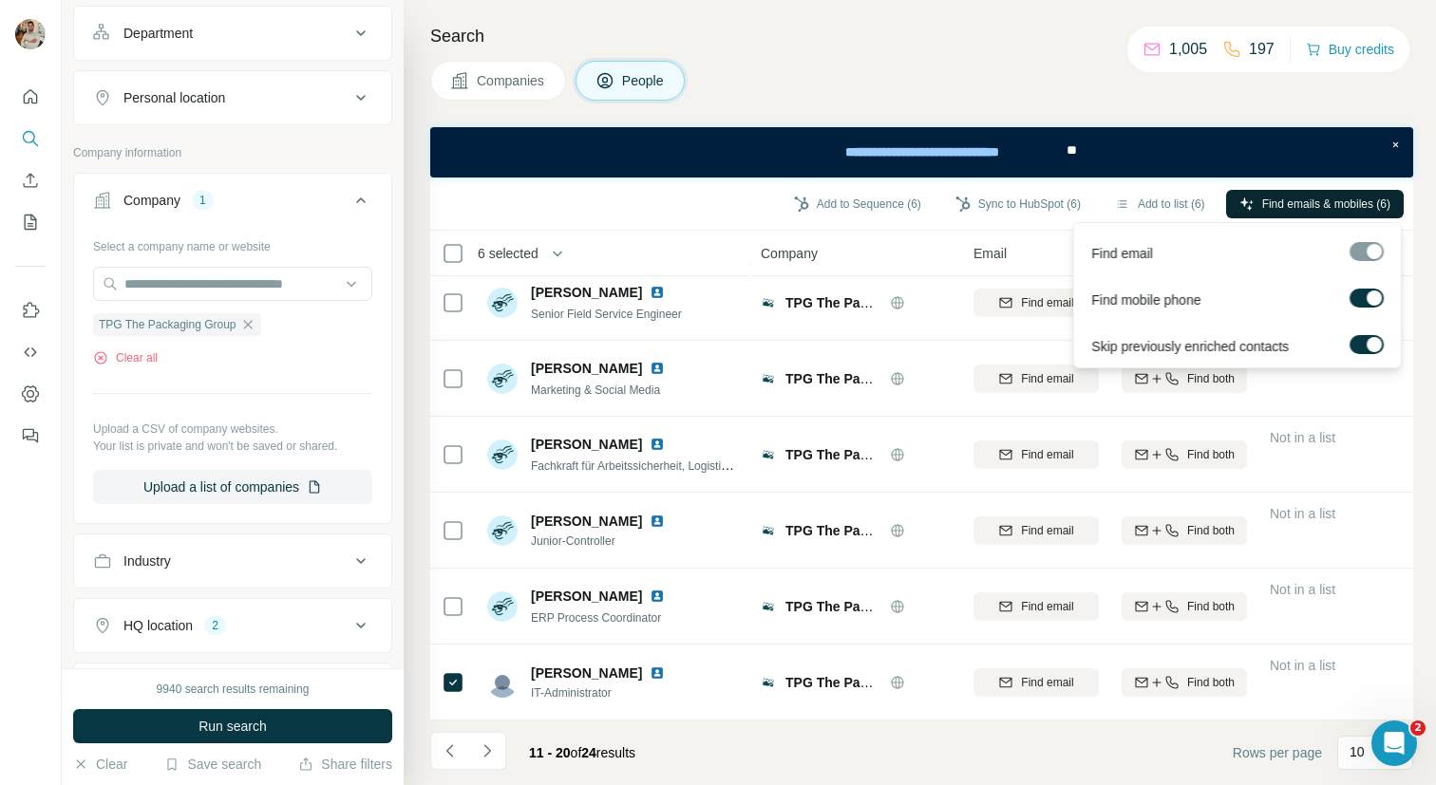
click at [1275, 206] on span "Find emails & mobiles (6)" at bounding box center [1326, 204] width 128 height 17
